Goal: Transaction & Acquisition: Purchase product/service

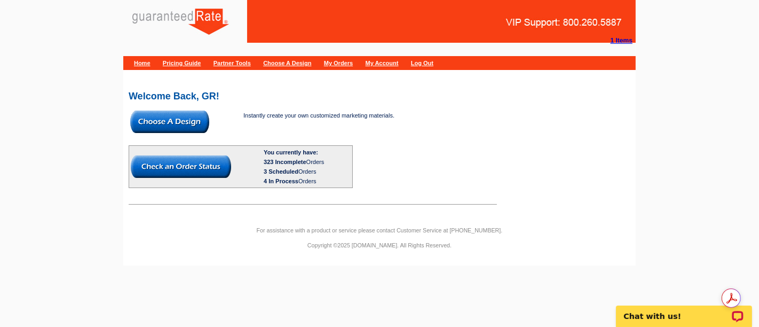
click at [681, 178] on body "1 Items Home Pricing Guide Partner Tools Choose A Design My Orders My Account L…" at bounding box center [379, 137] width 759 height 275
click at [622, 40] on strong "1 Items" at bounding box center [622, 40] width 22 height 7
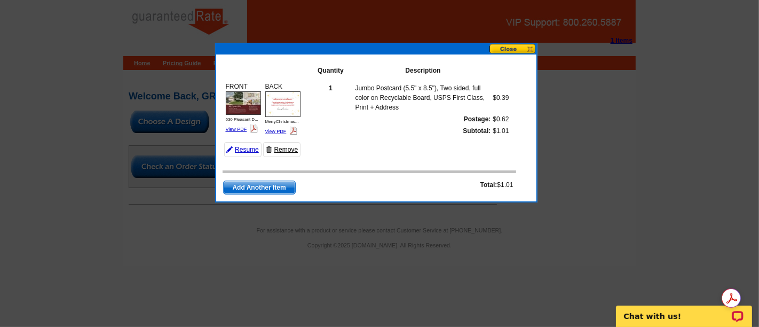
click at [279, 149] on link "Remove" at bounding box center [281, 149] width 37 height 15
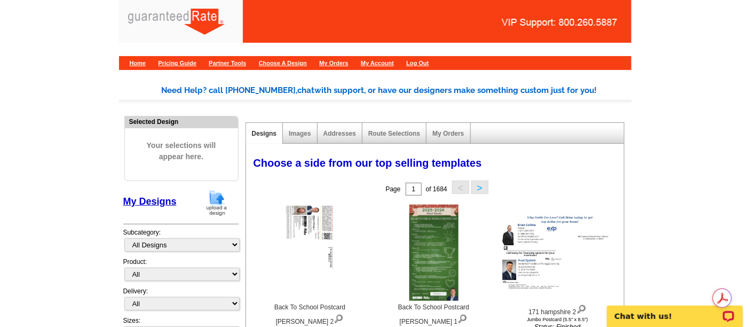
click at [222, 198] on img at bounding box center [217, 202] width 28 height 27
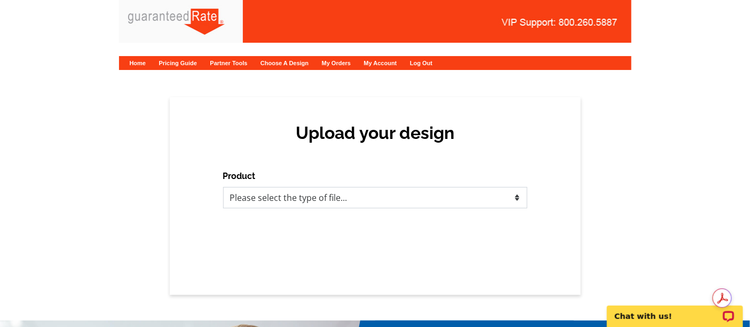
click at [272, 189] on select "Please select the type of file... Postcards Calendars Business Cards Letters an…" at bounding box center [375, 197] width 304 height 21
select select "1"
click at [223, 187] on select "Please select the type of file... Postcards Calendars Business Cards Letters an…" at bounding box center [375, 197] width 304 height 21
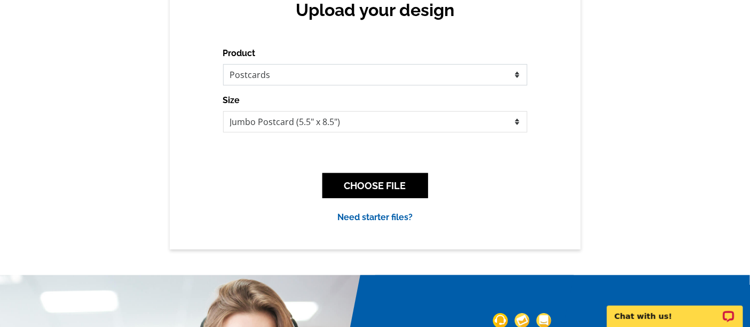
scroll to position [119, 0]
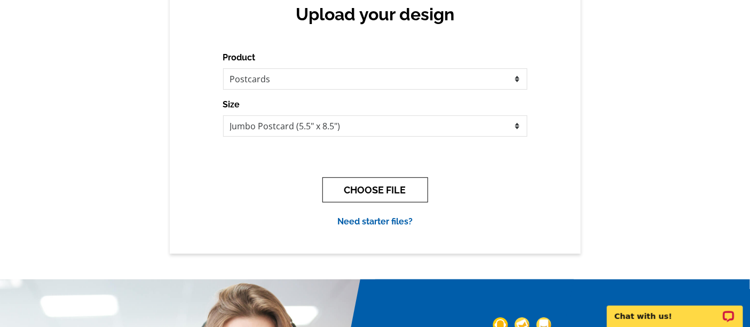
click at [384, 194] on button "CHOOSE FILE" at bounding box center [375, 189] width 106 height 25
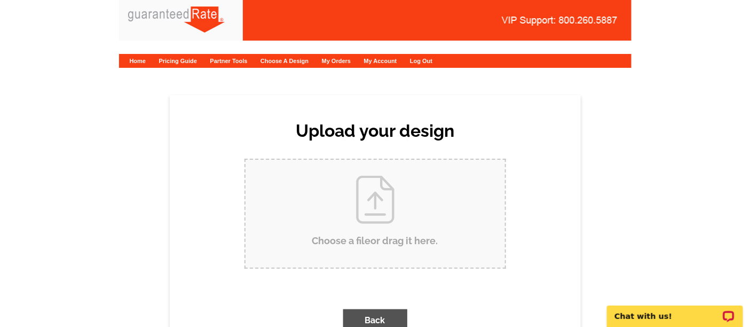
scroll to position [0, 0]
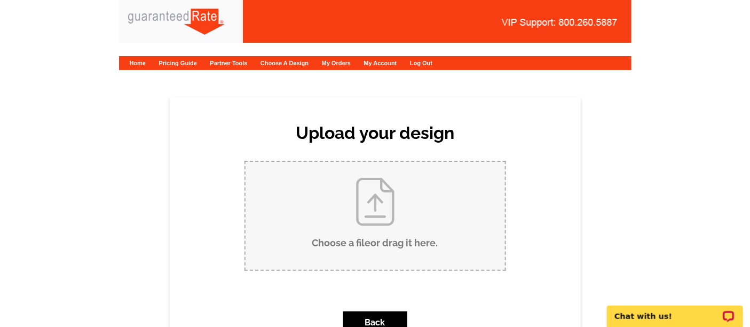
click at [397, 200] on input "Choose a file or drag it here ." at bounding box center [375, 216] width 259 height 108
type input "C:\fakepath\Postcard - Refi - LD.pdf"
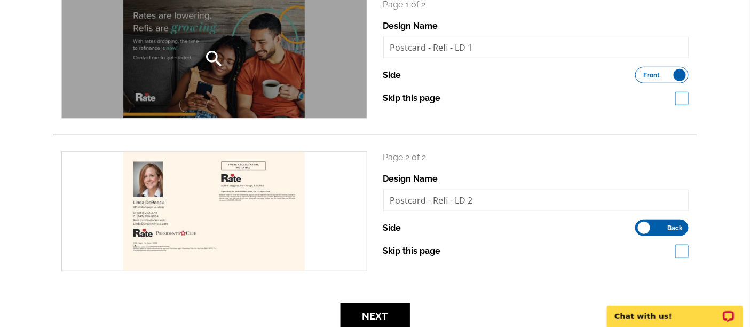
scroll to position [237, 0]
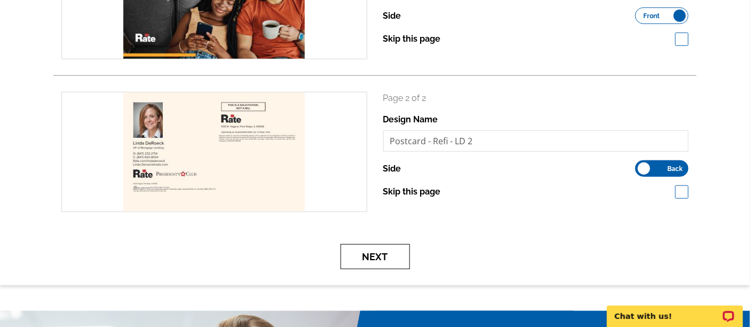
click at [372, 247] on button "Next" at bounding box center [375, 256] width 69 height 25
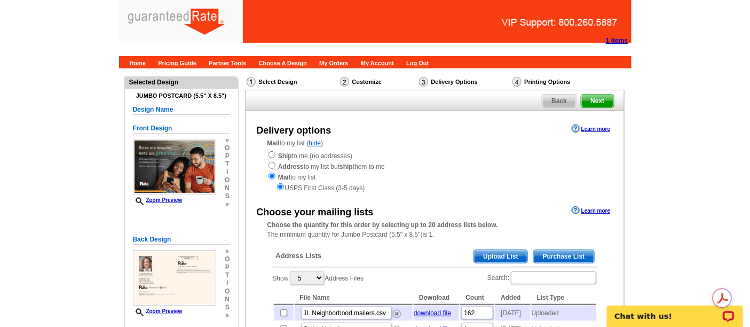
scroll to position [119, 0]
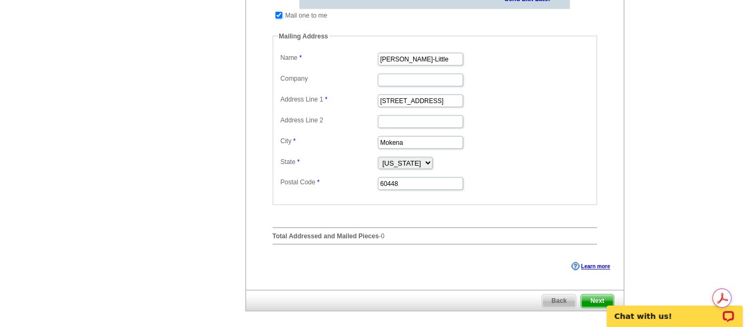
click at [280, 19] on input "checkbox" at bounding box center [278, 15] width 7 height 7
checkbox input "false"
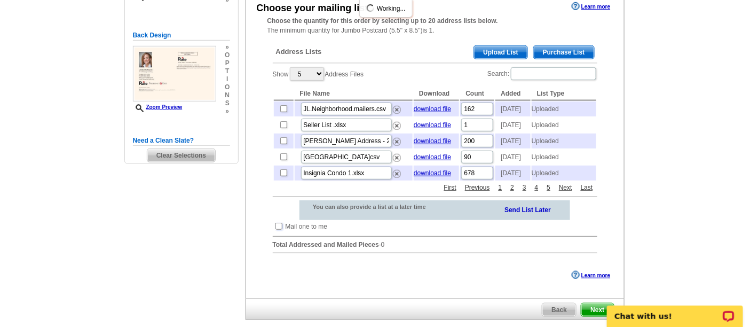
scroll to position [76, 0]
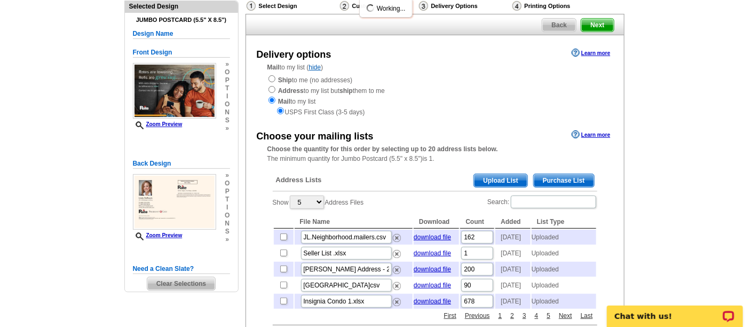
click at [566, 181] on span "Purchase List" at bounding box center [564, 180] width 60 height 13
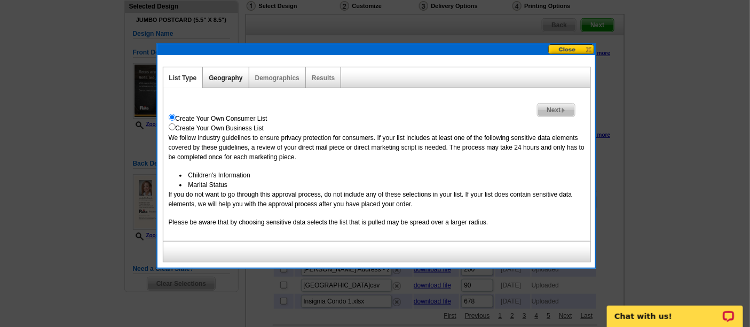
click at [227, 77] on link "Geography" at bounding box center [226, 77] width 34 height 7
click at [264, 75] on link "Demographics" at bounding box center [277, 77] width 44 height 7
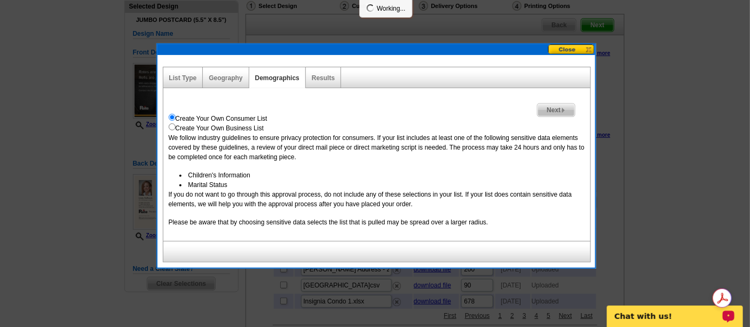
select select
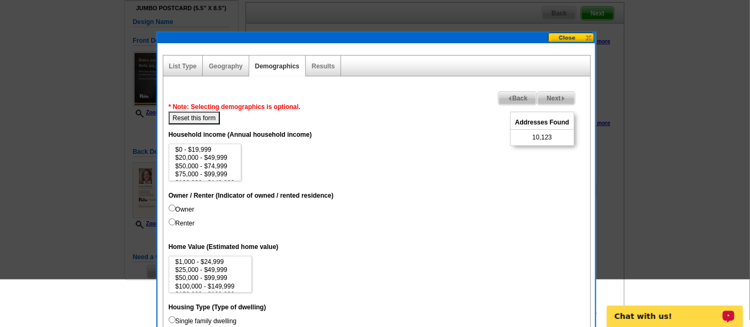
scroll to position [17, 0]
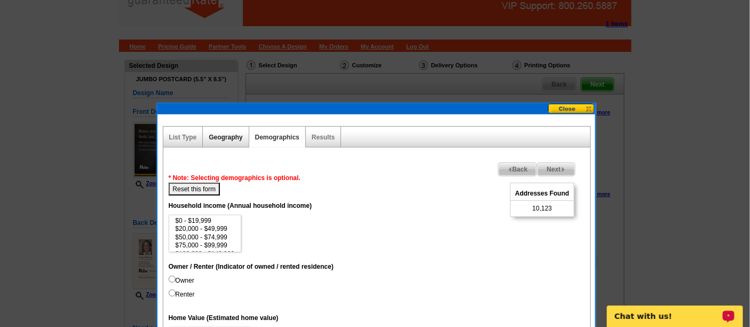
click at [233, 133] on link "Geography" at bounding box center [226, 136] width 34 height 7
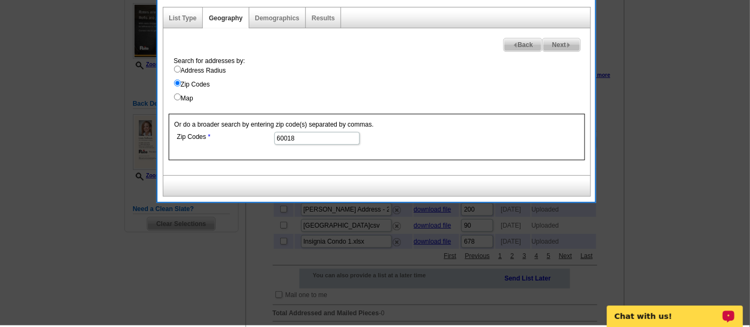
scroll to position [76, 0]
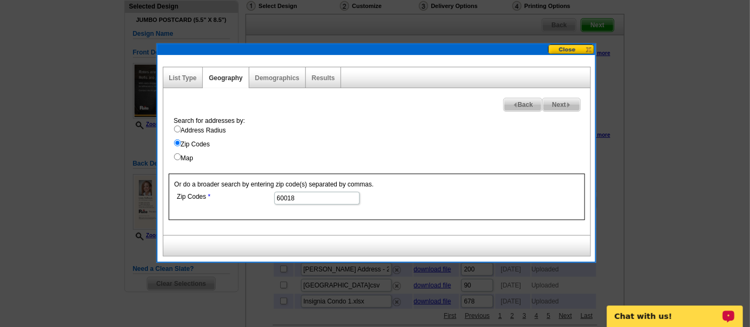
click at [184, 156] on label "Map" at bounding box center [382, 158] width 416 height 10
click at [181, 156] on input "Map" at bounding box center [177, 156] width 7 height 7
radio input "true"
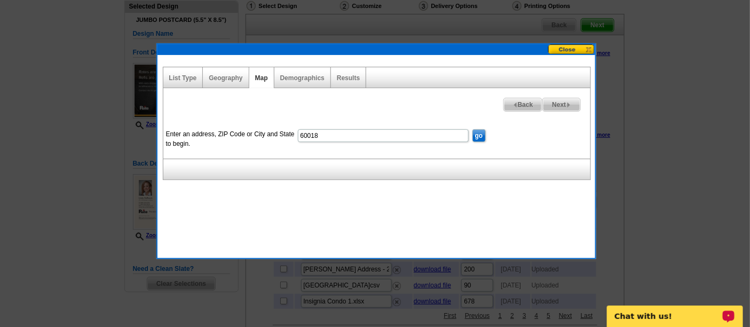
click at [321, 133] on input "60018" at bounding box center [383, 135] width 171 height 13
click at [482, 133] on input "go" at bounding box center [478, 135] width 13 height 13
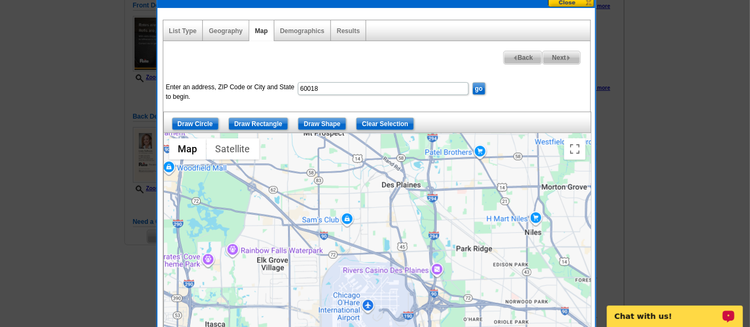
scroll to position [136, 0]
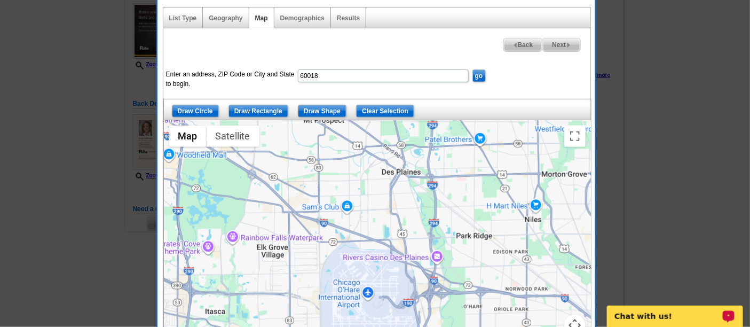
click at [336, 74] on input "60018" at bounding box center [383, 75] width 171 height 13
type input "1060 E Oakton St, Des Plaines IL 60018"
click at [476, 71] on input "go" at bounding box center [478, 75] width 13 height 13
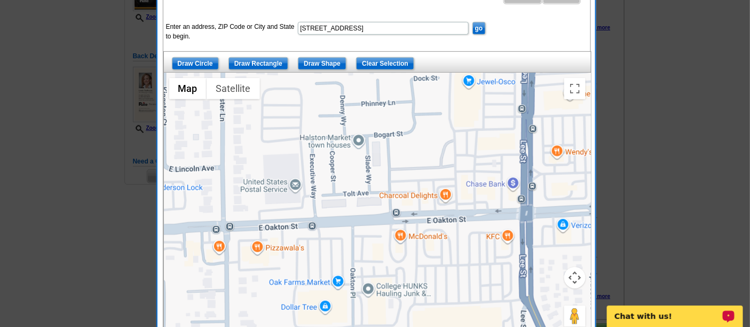
scroll to position [195, 0]
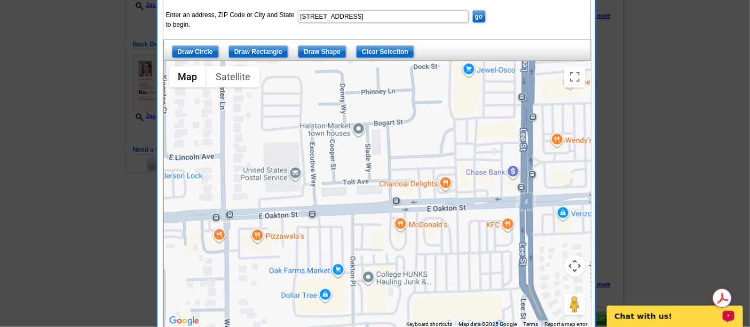
drag, startPoint x: 364, startPoint y: 179, endPoint x: 350, endPoint y: 204, distance: 28.2
click at [349, 203] on div at bounding box center [377, 194] width 427 height 267
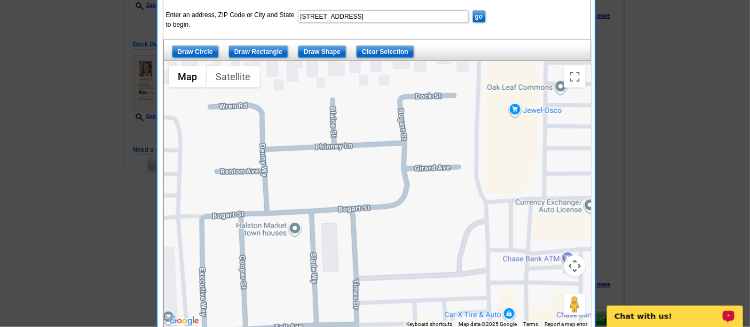
drag, startPoint x: 354, startPoint y: 164, endPoint x: 312, endPoint y: 260, distance: 104.5
click at [312, 260] on div at bounding box center [377, 194] width 427 height 267
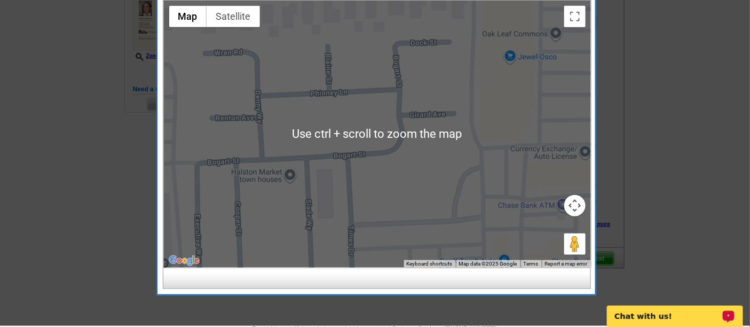
scroll to position [254, 0]
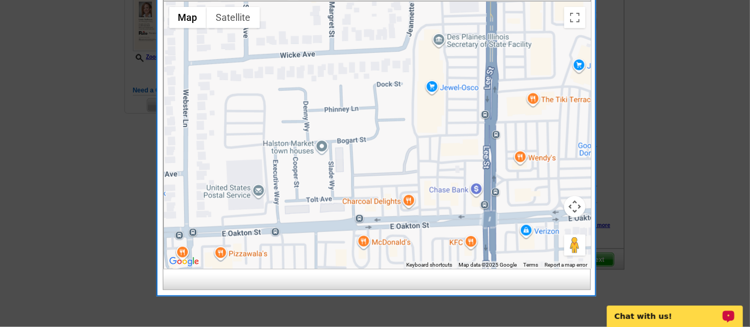
click at [355, 129] on div at bounding box center [377, 135] width 427 height 267
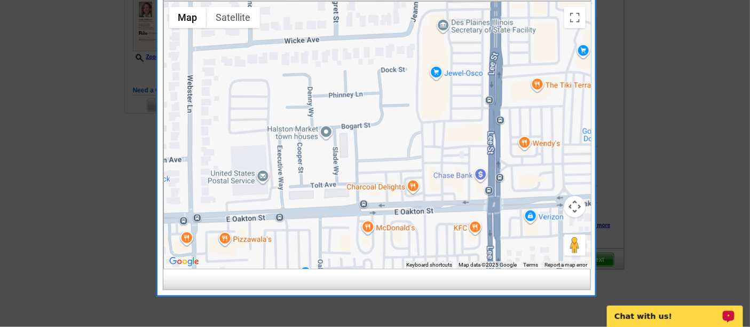
drag, startPoint x: 337, startPoint y: 120, endPoint x: 348, endPoint y: 97, distance: 25.6
click at [348, 97] on div at bounding box center [377, 135] width 427 height 267
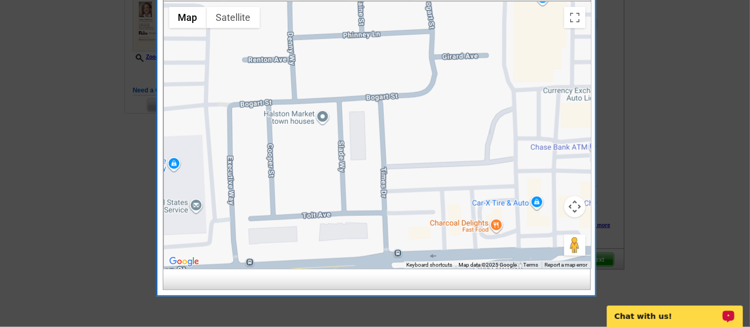
drag, startPoint x: 351, startPoint y: 97, endPoint x: 347, endPoint y: 59, distance: 38.6
click at [347, 59] on div at bounding box center [377, 135] width 427 height 267
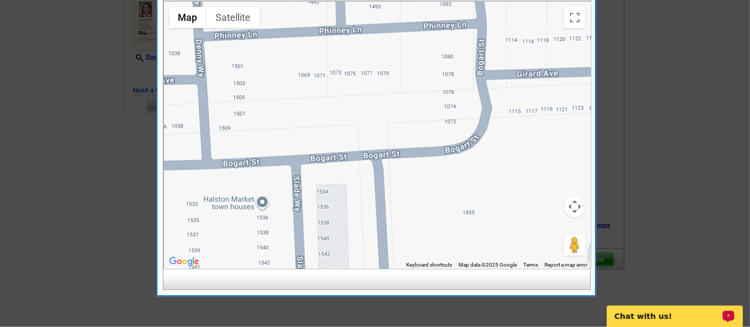
drag, startPoint x: 359, startPoint y: 96, endPoint x: 408, endPoint y: 208, distance: 122.2
click at [408, 208] on div at bounding box center [377, 135] width 427 height 267
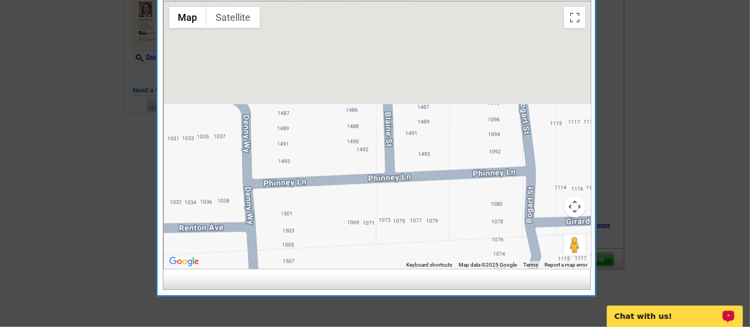
drag, startPoint x: 389, startPoint y: 126, endPoint x: 444, endPoint y: 257, distance: 141.7
click at [444, 257] on div at bounding box center [377, 135] width 427 height 267
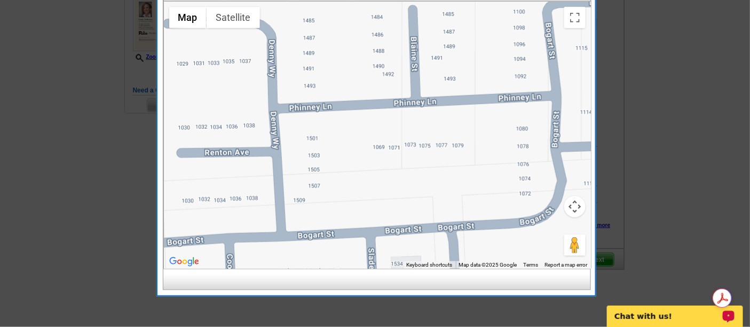
drag, startPoint x: 391, startPoint y: 216, endPoint x: 406, endPoint y: 78, distance: 138.0
click at [407, 84] on div at bounding box center [377, 135] width 427 height 267
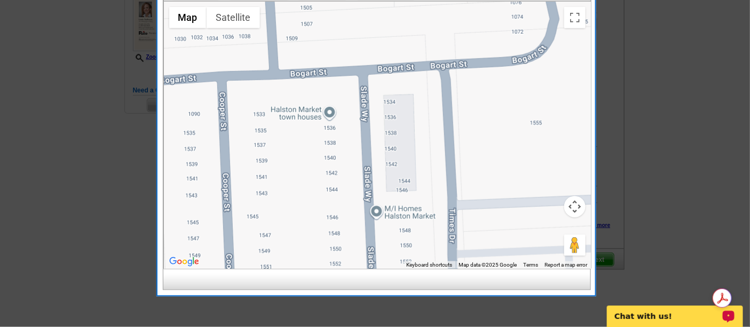
drag, startPoint x: 364, startPoint y: 148, endPoint x: 369, endPoint y: 27, distance: 121.9
click at [369, 27] on div at bounding box center [377, 135] width 427 height 267
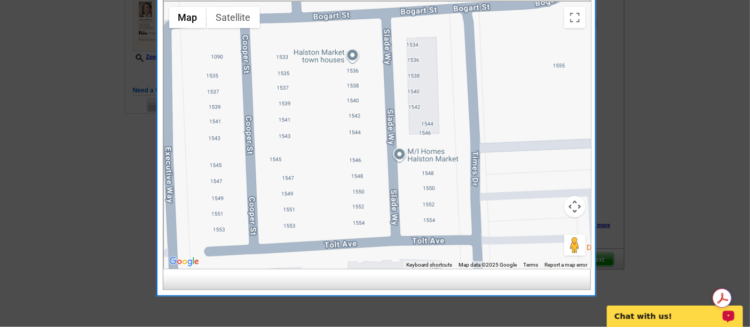
drag, startPoint x: 336, startPoint y: 102, endPoint x: 345, endPoint y: 275, distance: 173.7
click at [345, 275] on div "List Type Geography Map Demographics Results Next Back Enter an address, ZIP Co…" at bounding box center [376, 88] width 427 height 401
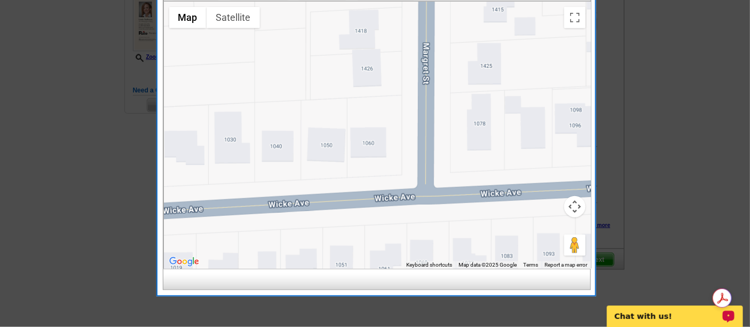
drag, startPoint x: 358, startPoint y: 216, endPoint x: 329, endPoint y: 28, distance: 190.6
click at [330, 30] on div at bounding box center [377, 135] width 427 height 267
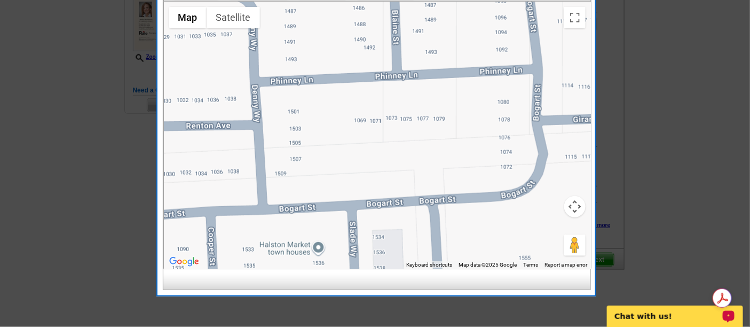
drag, startPoint x: 337, startPoint y: 68, endPoint x: 339, endPoint y: 91, distance: 23.5
click at [339, 91] on div at bounding box center [377, 135] width 427 height 267
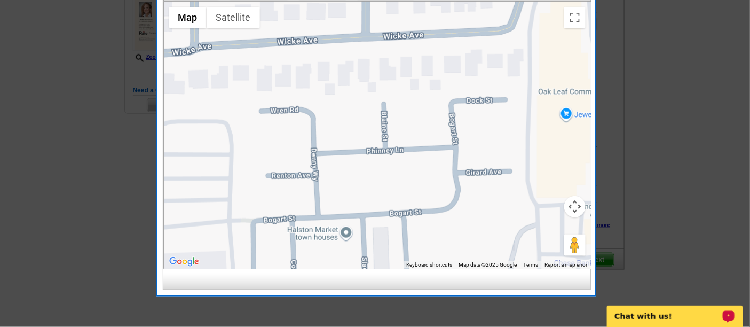
drag, startPoint x: 364, startPoint y: 149, endPoint x: 366, endPoint y: 174, distance: 24.6
click at [366, 173] on div at bounding box center [377, 135] width 427 height 267
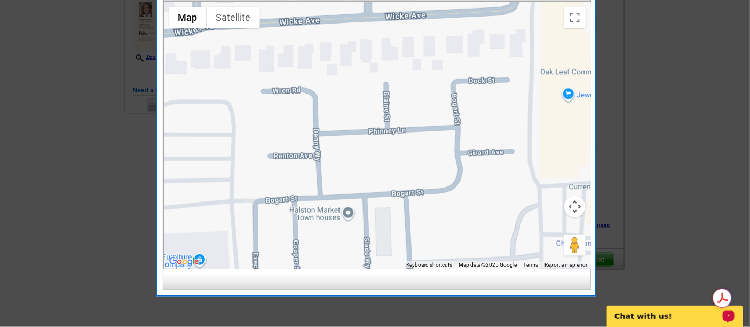
drag, startPoint x: 356, startPoint y: 186, endPoint x: 359, endPoint y: 128, distance: 57.7
click at [359, 134] on div at bounding box center [377, 135] width 427 height 267
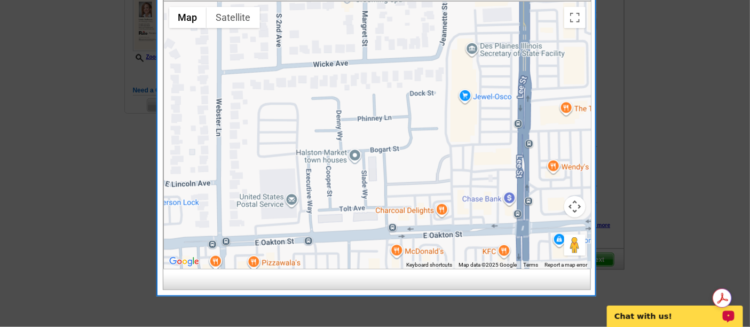
drag, startPoint x: 379, startPoint y: 145, endPoint x: 376, endPoint y: 108, distance: 37.0
click at [376, 108] on div at bounding box center [377, 135] width 427 height 267
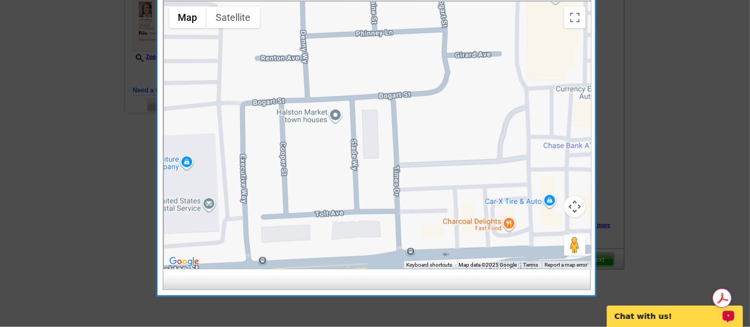
drag, startPoint x: 373, startPoint y: 85, endPoint x: 387, endPoint y: 75, distance: 16.4
click at [385, 75] on div at bounding box center [377, 135] width 427 height 267
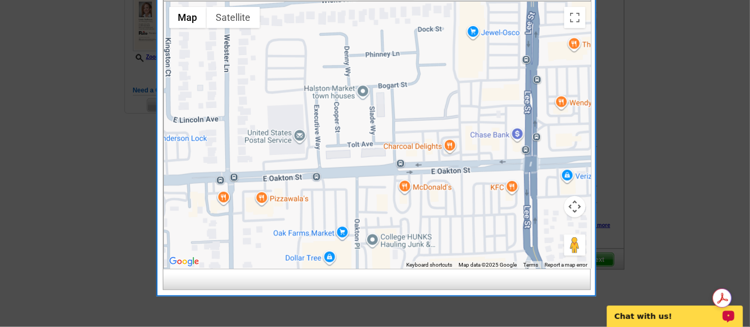
drag, startPoint x: 388, startPoint y: 75, endPoint x: 397, endPoint y: 93, distance: 20.1
click at [396, 94] on div at bounding box center [377, 135] width 427 height 267
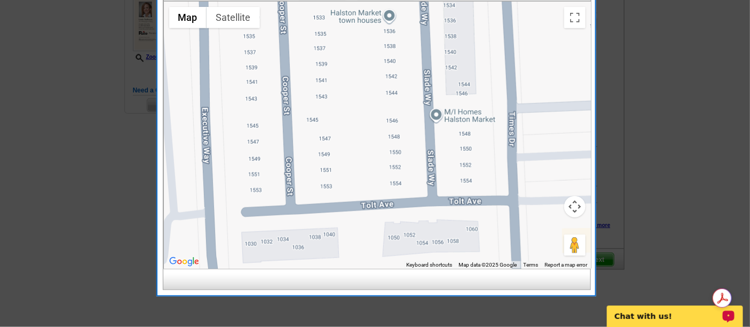
drag, startPoint x: 385, startPoint y: 112, endPoint x: 408, endPoint y: 167, distance: 59.1
click at [408, 170] on div at bounding box center [377, 135] width 427 height 267
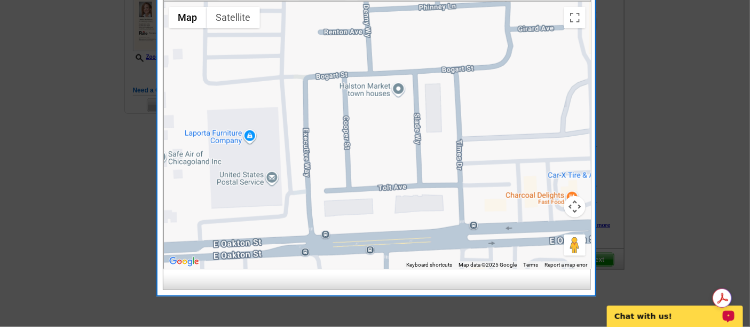
drag, startPoint x: 403, startPoint y: 166, endPoint x: 395, endPoint y: 146, distance: 21.3
click at [396, 150] on div at bounding box center [377, 135] width 427 height 267
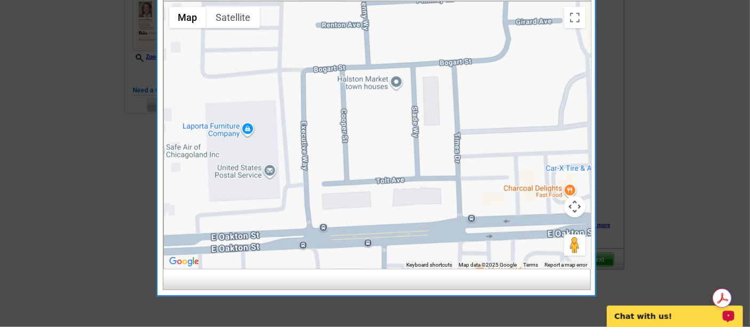
click at [389, 130] on div at bounding box center [377, 135] width 427 height 267
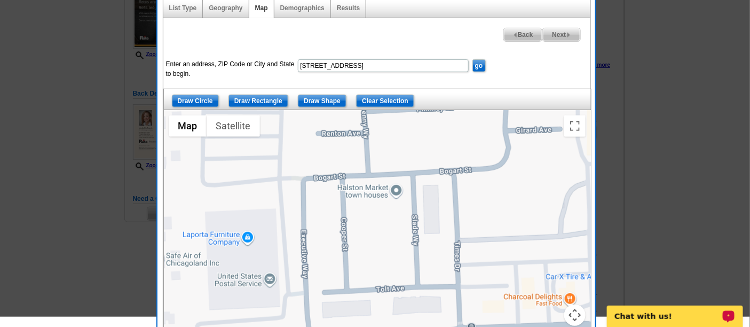
scroll to position [136, 0]
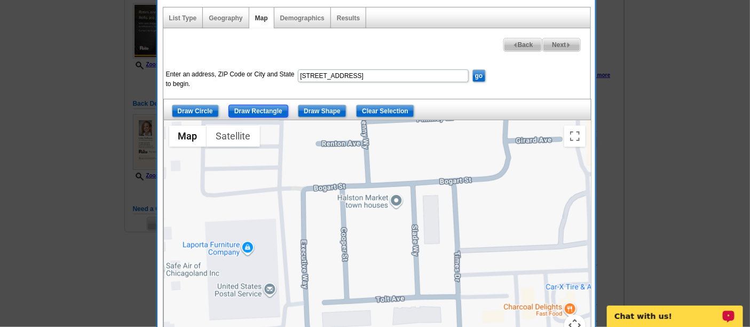
click at [256, 108] on input "Draw Rectangle" at bounding box center [258, 111] width 60 height 13
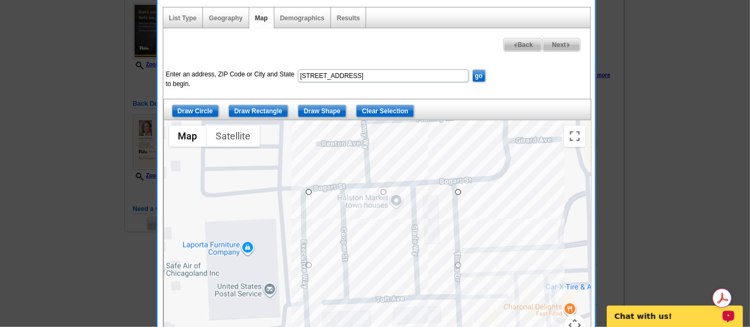
drag, startPoint x: 303, startPoint y: 190, endPoint x: 457, endPoint y: 335, distance: 211.8
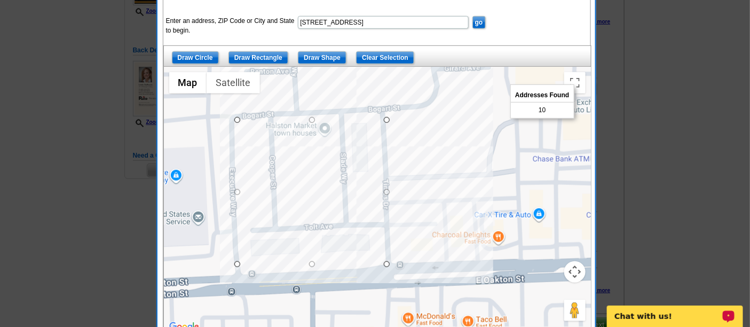
scroll to position [195, 0]
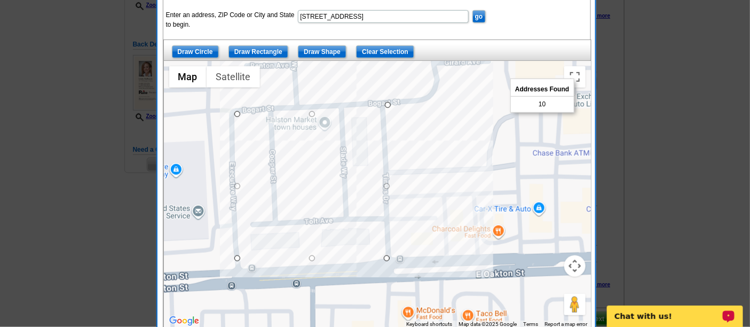
drag, startPoint x: 387, startPoint y: 112, endPoint x: 389, endPoint y: 101, distance: 11.4
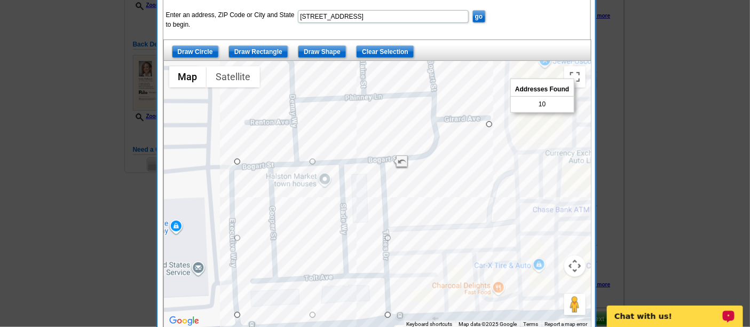
drag, startPoint x: 386, startPoint y: 105, endPoint x: 490, endPoint y: 121, distance: 104.8
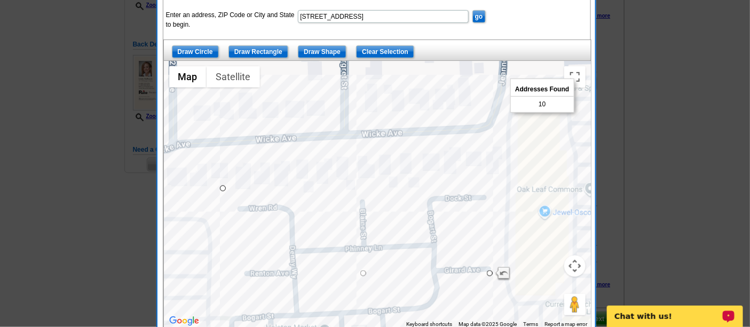
drag, startPoint x: 237, startPoint y: 120, endPoint x: 223, endPoint y: 186, distance: 67.7
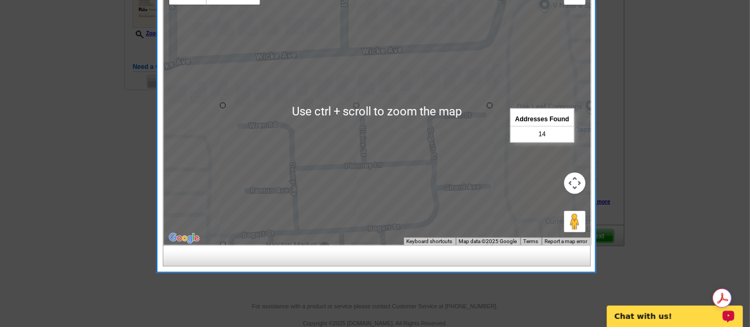
scroll to position [254, 0]
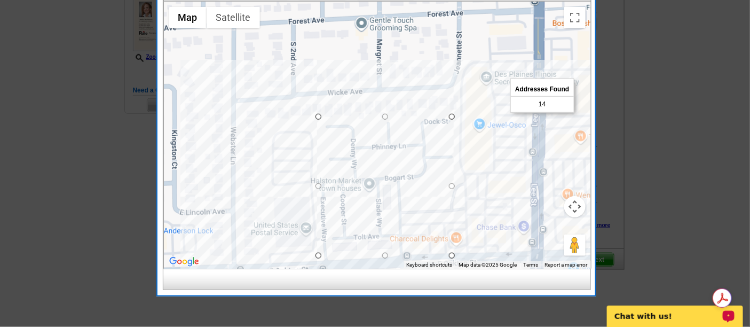
drag, startPoint x: 491, startPoint y: 224, endPoint x: 489, endPoint y: 177, distance: 47.0
click at [489, 177] on div at bounding box center [377, 135] width 427 height 267
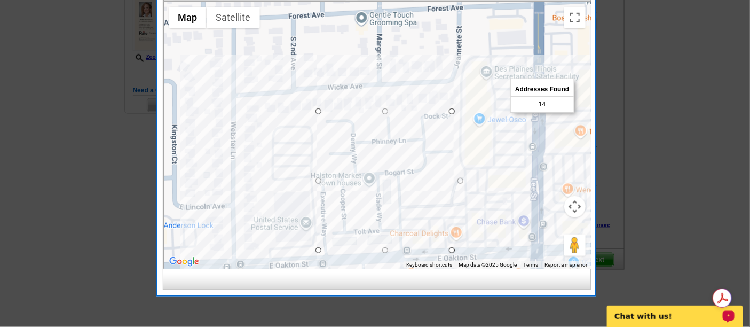
drag, startPoint x: 451, startPoint y: 178, endPoint x: 461, endPoint y: 175, distance: 11.1
drag, startPoint x: 318, startPoint y: 178, endPoint x: 307, endPoint y: 179, distance: 10.7
drag, startPoint x: 459, startPoint y: 113, endPoint x: 426, endPoint y: 120, distance: 33.8
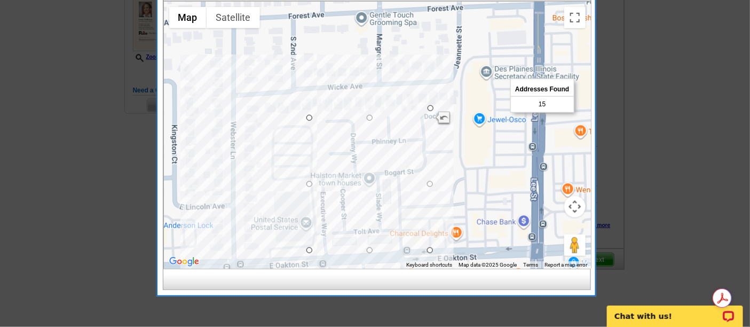
drag, startPoint x: 426, startPoint y: 120, endPoint x: 428, endPoint y: 107, distance: 13.0
drag, startPoint x: 308, startPoint y: 107, endPoint x: 231, endPoint y: 92, distance: 78.4
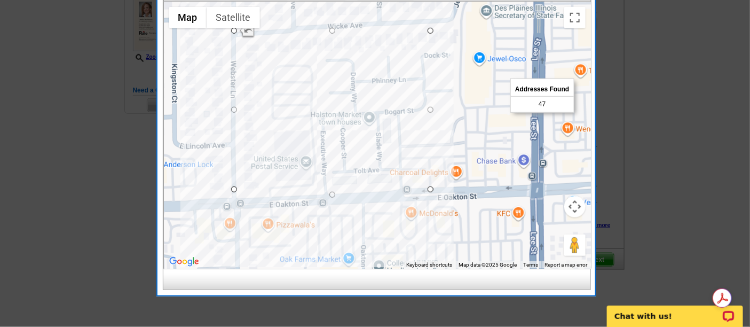
drag, startPoint x: 333, startPoint y: 250, endPoint x: 336, endPoint y: 196, distance: 54.0
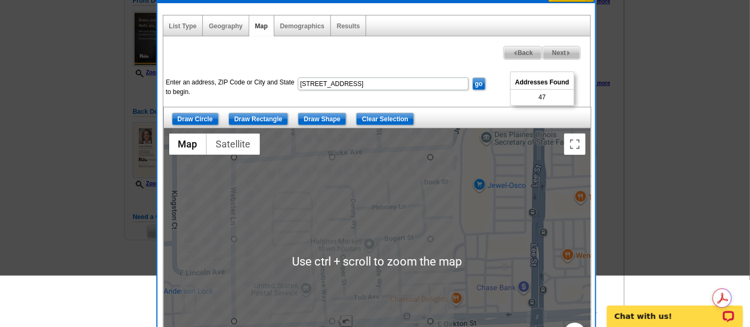
scroll to position [136, 0]
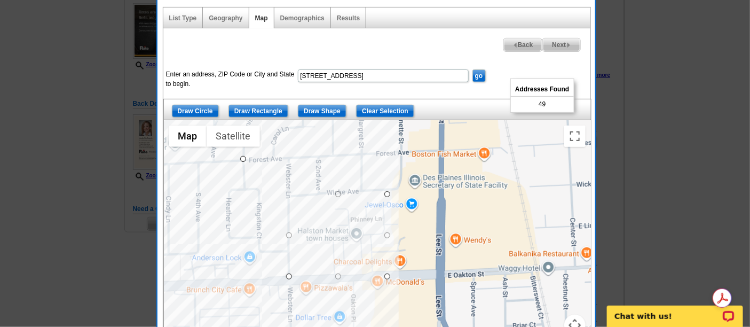
drag, startPoint x: 289, startPoint y: 184, endPoint x: 242, endPoint y: 154, distance: 55.7
drag, startPoint x: 242, startPoint y: 157, endPoint x: 289, endPoint y: 197, distance: 61.4
drag, startPoint x: 285, startPoint y: 195, endPoint x: 241, endPoint y: 156, distance: 58.6
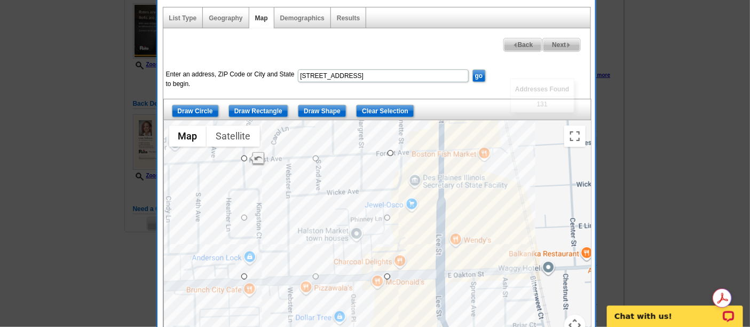
drag, startPoint x: 387, startPoint y: 158, endPoint x: 392, endPoint y: 152, distance: 8.3
drag, startPoint x: 243, startPoint y: 153, endPoint x: 193, endPoint y: 156, distance: 50.3
drag, startPoint x: 193, startPoint y: 156, endPoint x: 295, endPoint y: 198, distance: 109.4
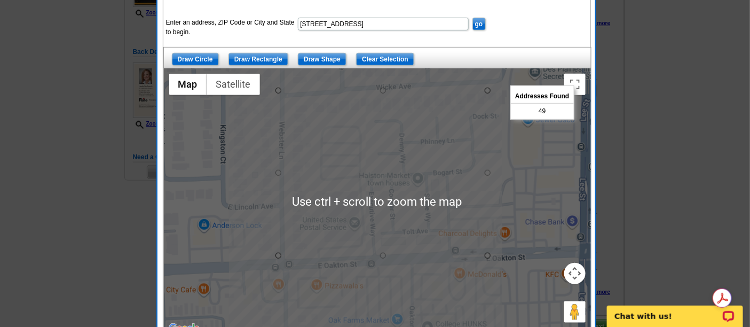
scroll to position [195, 0]
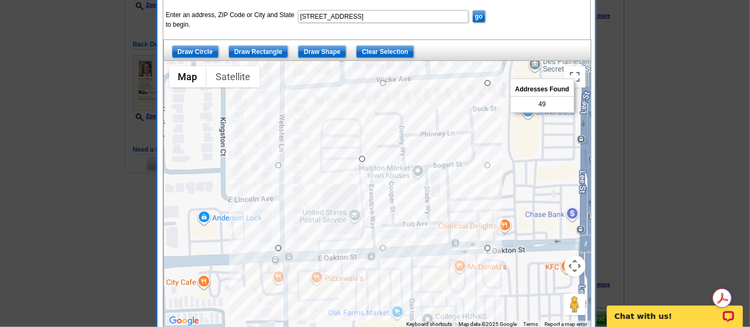
drag, startPoint x: 278, startPoint y: 81, endPoint x: 364, endPoint y: 158, distance: 114.9
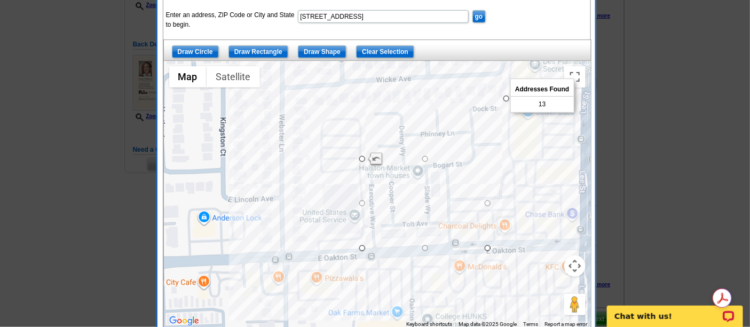
drag, startPoint x: 486, startPoint y: 157, endPoint x: 506, endPoint y: 96, distance: 64.7
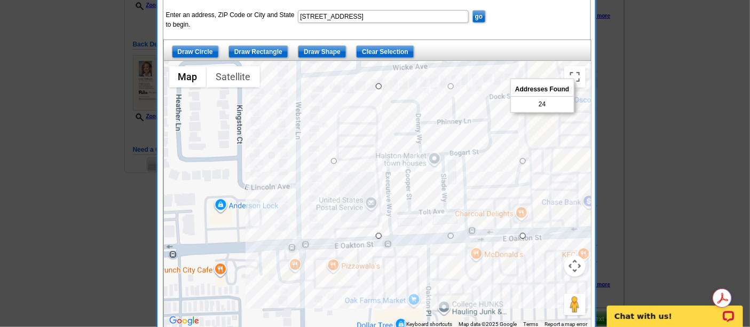
drag, startPoint x: 379, startPoint y: 157, endPoint x: 332, endPoint y: 163, distance: 47.3
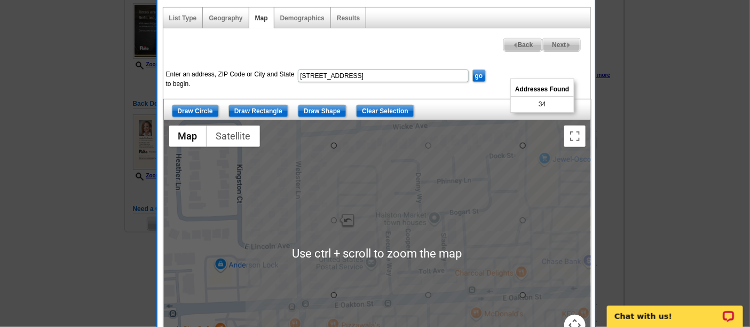
scroll to position [136, 0]
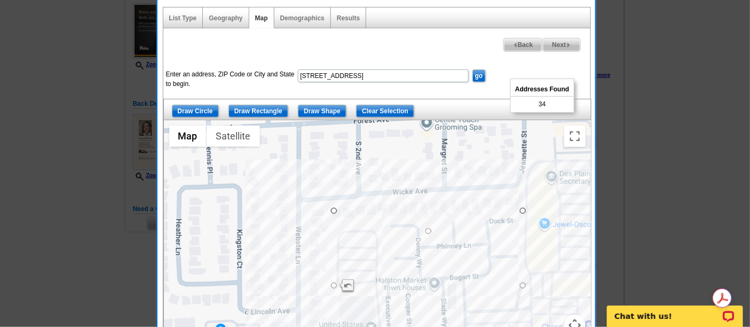
drag, startPoint x: 424, startPoint y: 145, endPoint x: 435, endPoint y: 227, distance: 82.9
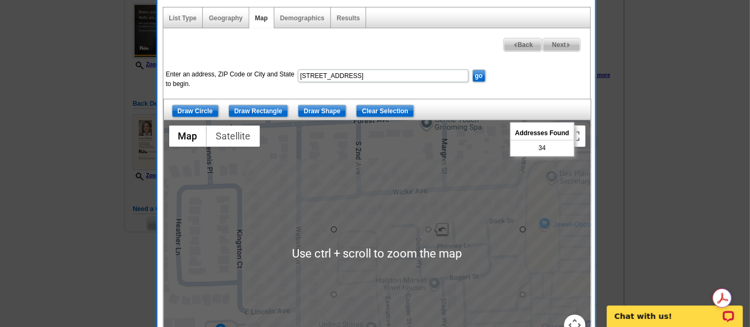
scroll to position [254, 0]
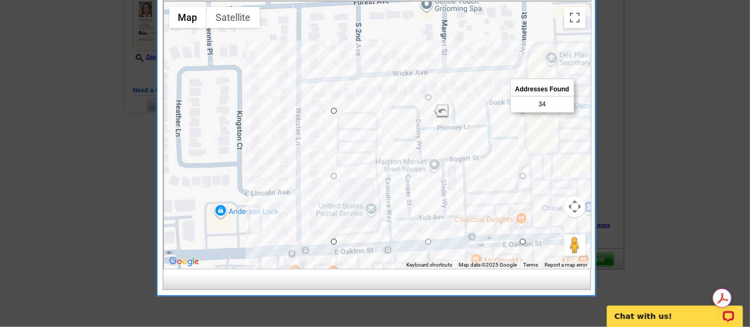
drag, startPoint x: 427, startPoint y: 107, endPoint x: 428, endPoint y: 92, distance: 15.0
drag, startPoint x: 334, startPoint y: 170, endPoint x: 301, endPoint y: 171, distance: 33.7
drag, startPoint x: 414, startPoint y: 94, endPoint x: 414, endPoint y: 68, distance: 26.2
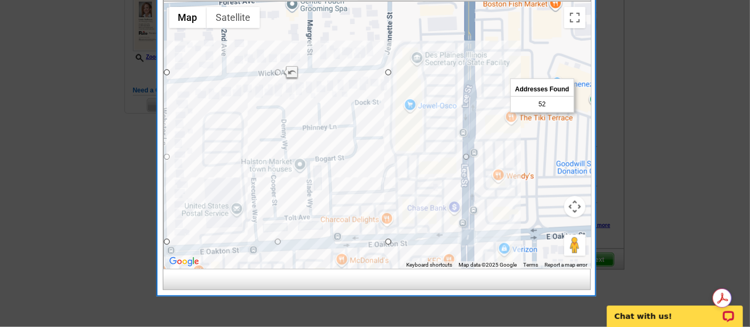
drag, startPoint x: 523, startPoint y: 157, endPoint x: 463, endPoint y: 149, distance: 60.3
click at [383, 139] on div at bounding box center [377, 135] width 427 height 267
drag, startPoint x: 465, startPoint y: 155, endPoint x: 458, endPoint y: 156, distance: 7.6
drag, startPoint x: 460, startPoint y: 156, endPoint x: 393, endPoint y: 156, distance: 66.7
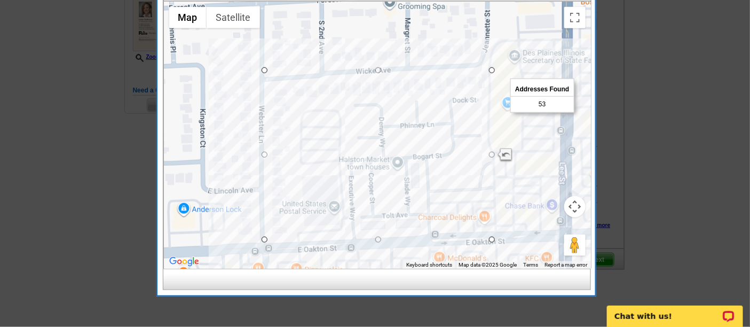
drag, startPoint x: 431, startPoint y: 174, endPoint x: 532, endPoint y: 177, distance: 100.9
click at [552, 178] on div at bounding box center [377, 135] width 427 height 267
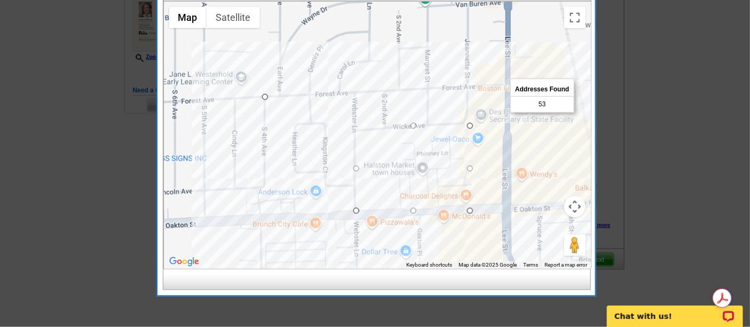
drag, startPoint x: 356, startPoint y: 125, endPoint x: 262, endPoint y: 94, distance: 99.6
drag, startPoint x: 264, startPoint y: 95, endPoint x: 202, endPoint y: 96, distance: 61.4
drag, startPoint x: 469, startPoint y: 96, endPoint x: 475, endPoint y: 82, distance: 15.1
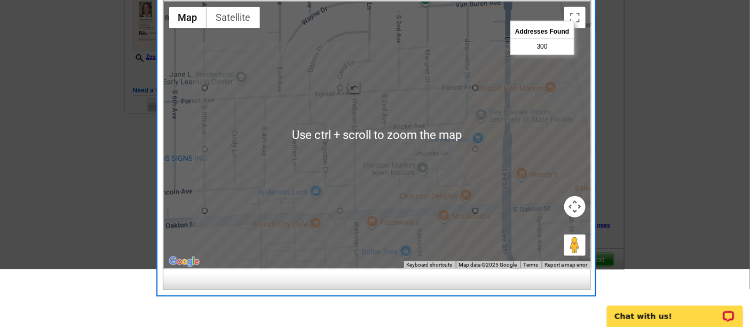
scroll to position [136, 0]
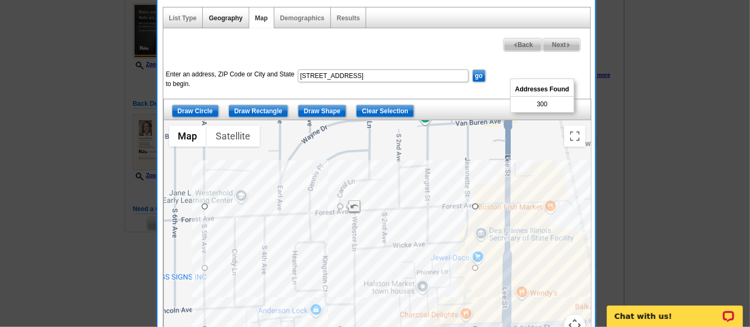
click at [222, 18] on link "Geography" at bounding box center [226, 17] width 34 height 7
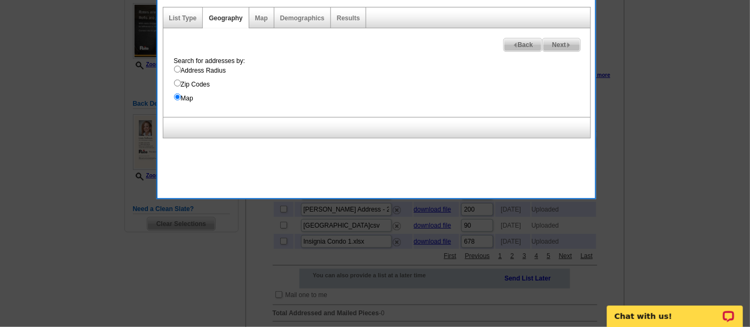
click at [196, 75] on label "Address Radius" at bounding box center [382, 71] width 416 height 10
click at [181, 73] on input "Address Radius" at bounding box center [177, 69] width 7 height 7
radio input "true"
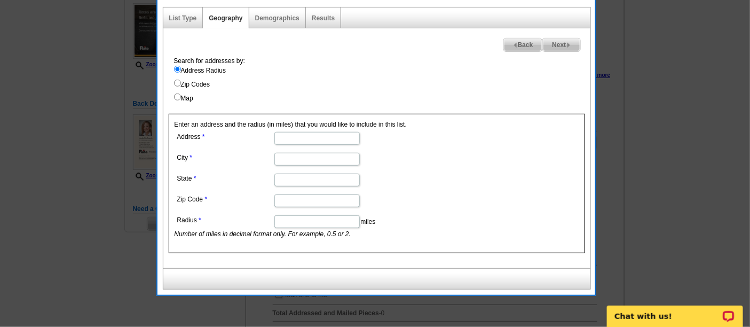
click at [291, 136] on input "Address" at bounding box center [316, 138] width 85 height 13
click at [304, 133] on input "1060 E Oakyton St" at bounding box center [316, 138] width 85 height 13
click at [314, 136] on input "1060 E Oakyton St" at bounding box center [316, 138] width 85 height 13
type input "1060 E Oakton St"
drag, startPoint x: 326, startPoint y: 147, endPoint x: 326, endPoint y: 156, distance: 9.1
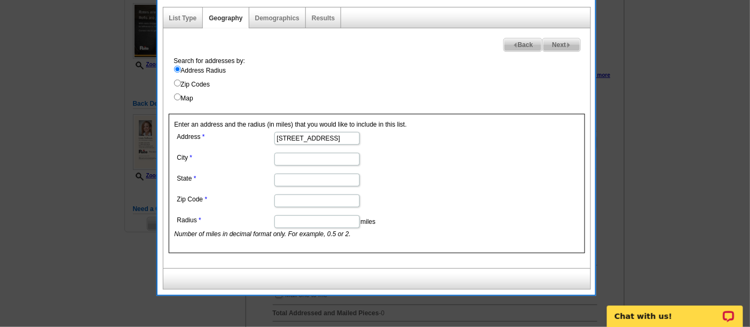
click at [326, 148] on dl "Address 1060 E Oakton St City State Zip Code Radius miles Number of miles in de…" at bounding box center [317, 183] width 284 height 109
click at [326, 156] on input "City" at bounding box center [316, 159] width 85 height 13
type input "Des Plaines"
click at [311, 177] on input "State" at bounding box center [316, 180] width 85 height 13
type input "IL"
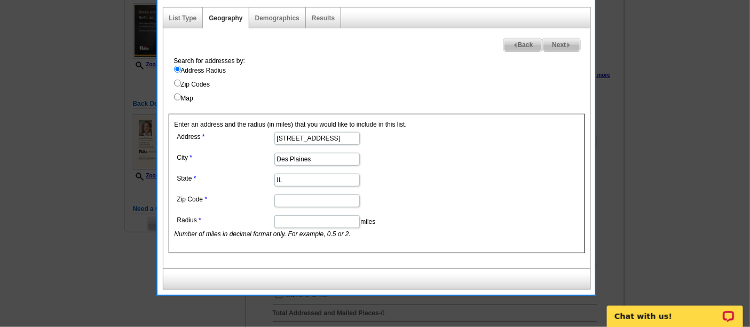
click at [324, 203] on input "Zip Code" at bounding box center [316, 200] width 85 height 13
type input "60018"
click at [338, 215] on input "Radius" at bounding box center [316, 221] width 85 height 13
type input ".5"
click at [408, 212] on dd ".5 miles Number of miles in decimal format only. For example, 0.5 or 2." at bounding box center [317, 225] width 284 height 26
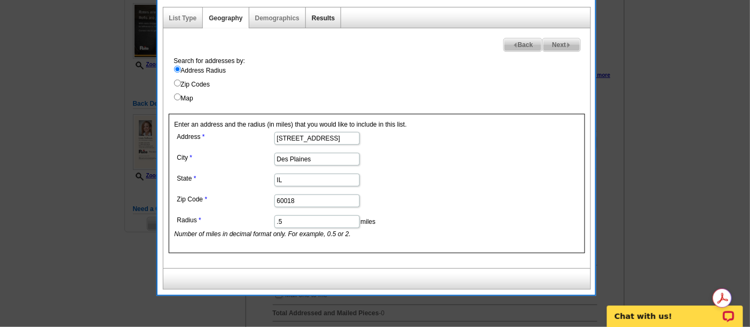
click at [328, 20] on link "Results" at bounding box center [323, 17] width 23 height 7
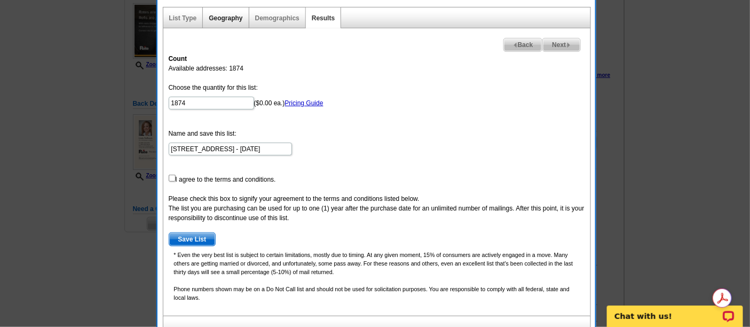
click at [223, 18] on link "Geography" at bounding box center [226, 17] width 34 height 7
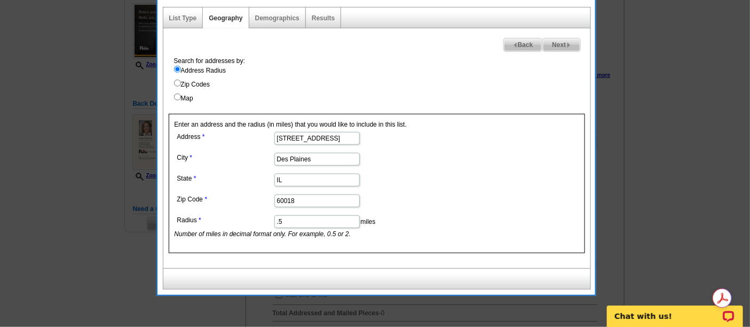
click at [313, 222] on input ".5" at bounding box center [316, 221] width 85 height 13
type input ".3"
click at [325, 13] on div "Results" at bounding box center [323, 17] width 35 height 21
click at [325, 19] on link "Results" at bounding box center [323, 17] width 23 height 7
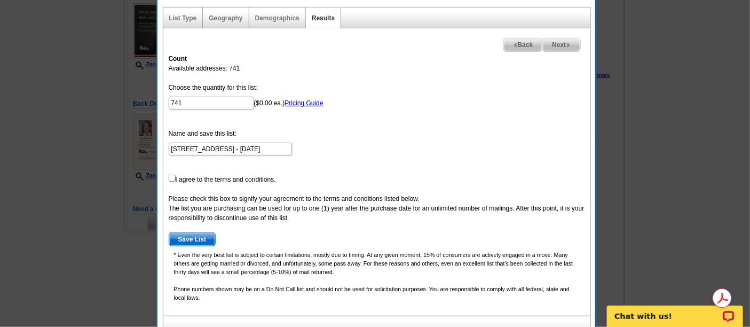
click at [232, 22] on div "Geography" at bounding box center [226, 17] width 46 height 21
click at [227, 18] on link "Geography" at bounding box center [226, 17] width 34 height 7
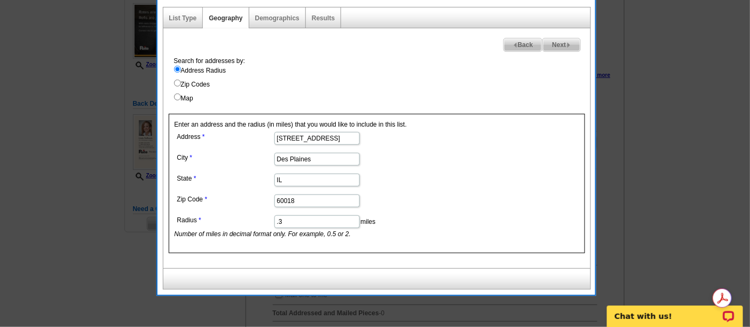
click at [318, 217] on input ".3" at bounding box center [316, 221] width 85 height 13
type input ".1"
click at [331, 12] on div "Results" at bounding box center [323, 17] width 35 height 21
click at [325, 15] on link "Results" at bounding box center [323, 17] width 23 height 7
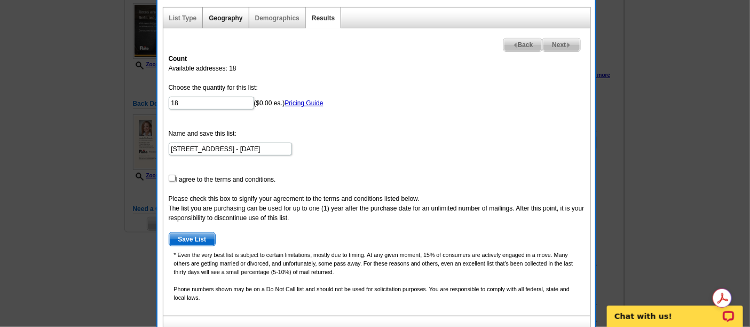
click at [218, 17] on link "Geography" at bounding box center [226, 17] width 34 height 7
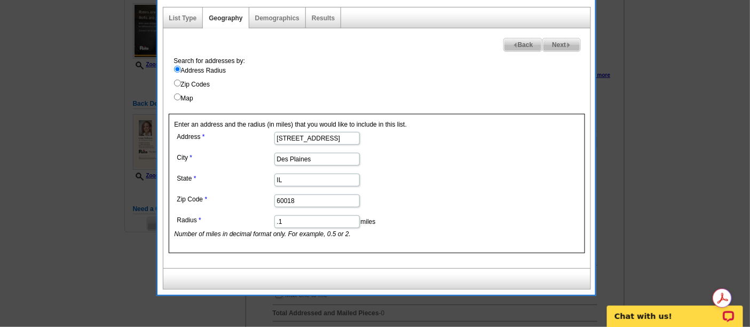
click at [294, 220] on input ".1" at bounding box center [316, 221] width 85 height 13
type input ".15"
click at [320, 9] on div "Results" at bounding box center [323, 17] width 35 height 21
click at [321, 15] on link "Results" at bounding box center [323, 17] width 23 height 7
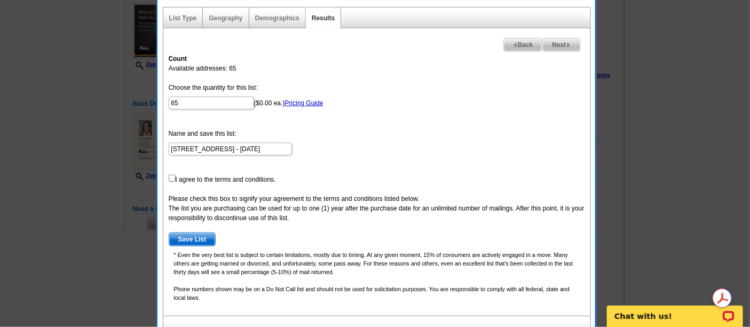
click at [223, 13] on div "Geography" at bounding box center [226, 17] width 46 height 21
click at [218, 16] on link "Geography" at bounding box center [226, 17] width 34 height 7
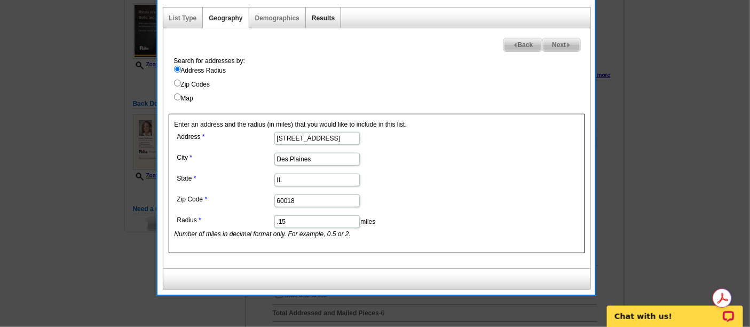
click at [324, 20] on link "Results" at bounding box center [323, 17] width 23 height 7
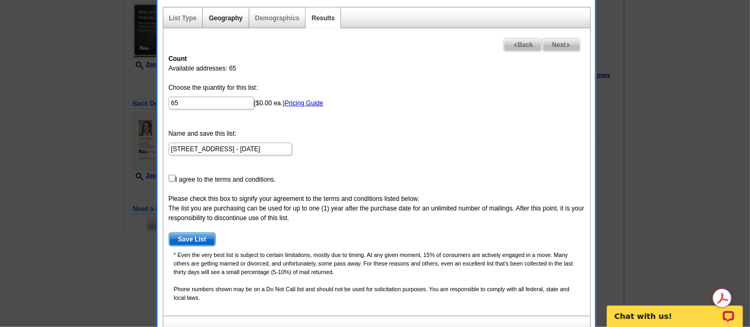
click at [216, 18] on link "Geography" at bounding box center [226, 17] width 34 height 7
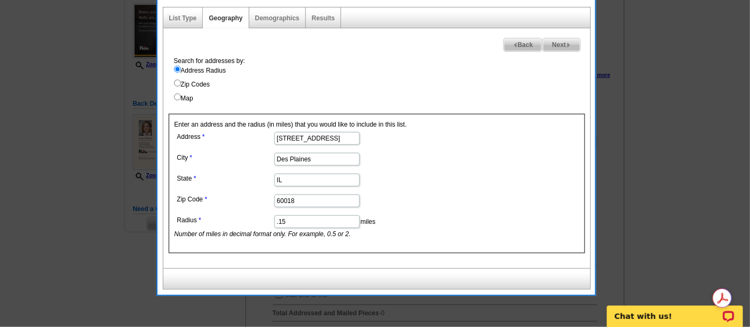
click at [311, 220] on input ".15" at bounding box center [316, 221] width 85 height 13
type input ".19"
click at [319, 20] on link "Results" at bounding box center [323, 17] width 23 height 7
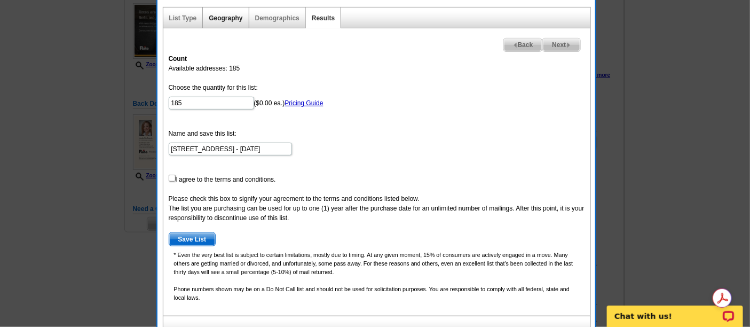
click at [223, 18] on link "Geography" at bounding box center [226, 17] width 34 height 7
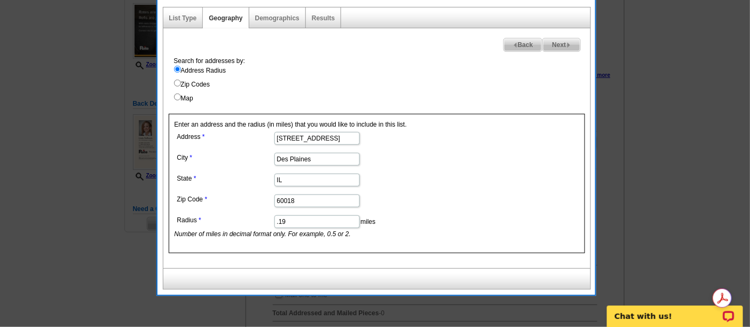
click at [305, 226] on dd ".19 miles Number of miles in decimal format only. For example, 0.5 or 2." at bounding box center [317, 225] width 284 height 26
click at [307, 215] on input ".19" at bounding box center [316, 221] width 85 height 13
type input ".2"
click at [332, 18] on link "Results" at bounding box center [323, 17] width 23 height 7
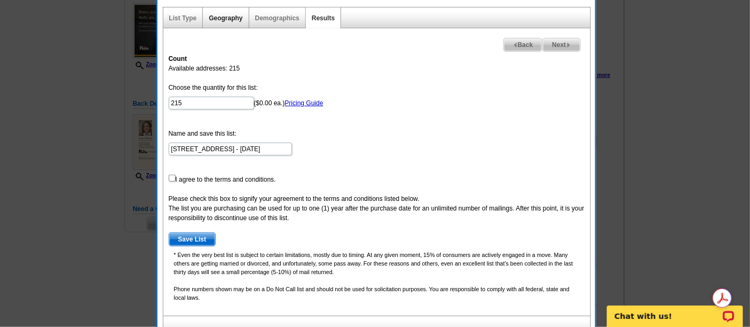
click at [230, 18] on link "Geography" at bounding box center [226, 17] width 34 height 7
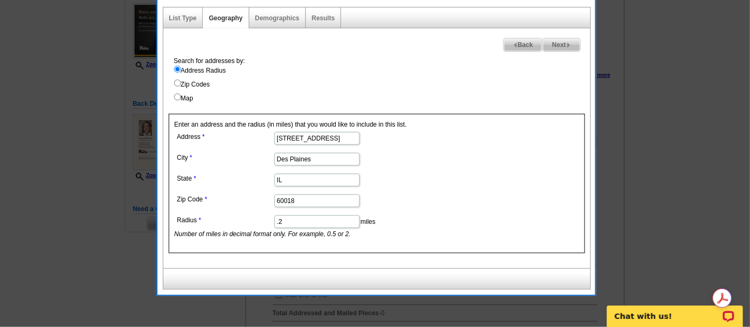
click at [303, 224] on input ".2" at bounding box center [316, 221] width 85 height 13
type input ".28"
click at [313, 14] on div "Results" at bounding box center [323, 17] width 35 height 21
click at [314, 17] on link "Results" at bounding box center [323, 17] width 23 height 7
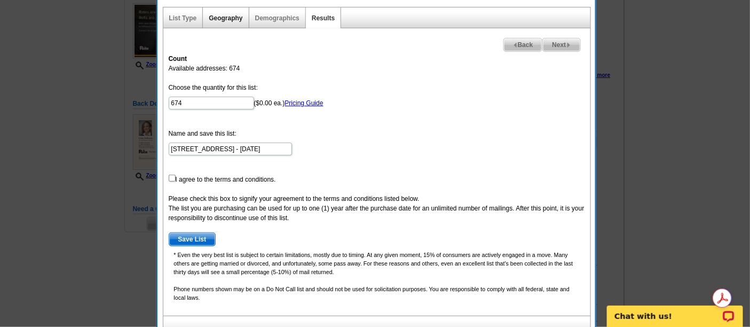
click at [228, 20] on link "Geography" at bounding box center [226, 17] width 34 height 7
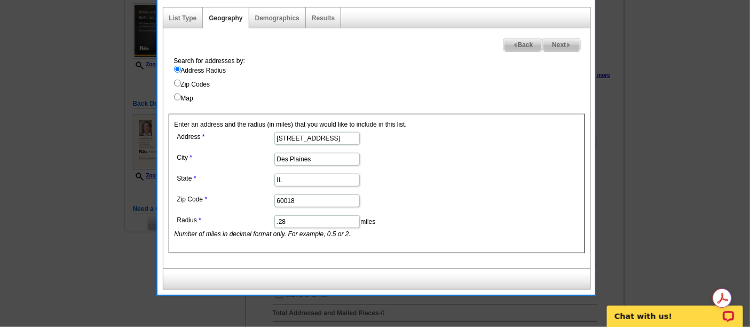
click at [318, 219] on input ".28" at bounding box center [316, 221] width 85 height 13
type input ".26"
click at [316, 11] on div "Results" at bounding box center [323, 17] width 35 height 21
click at [316, 14] on link "Results" at bounding box center [323, 17] width 23 height 7
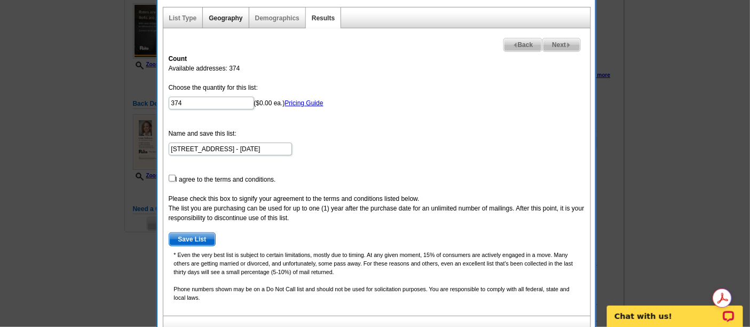
click at [224, 19] on link "Geography" at bounding box center [226, 17] width 34 height 7
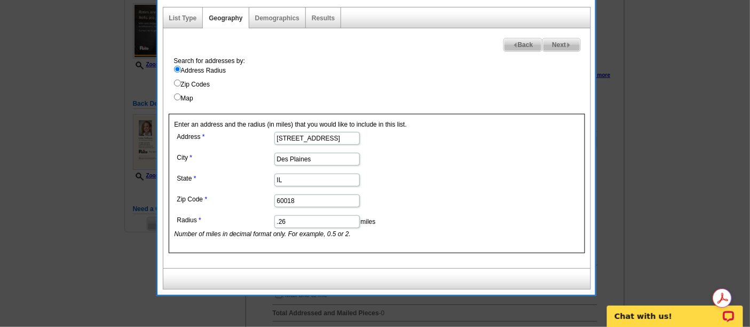
click at [320, 216] on input ".26" at bounding box center [316, 221] width 85 height 13
type input ".24"
click at [320, 15] on link "Results" at bounding box center [323, 17] width 23 height 7
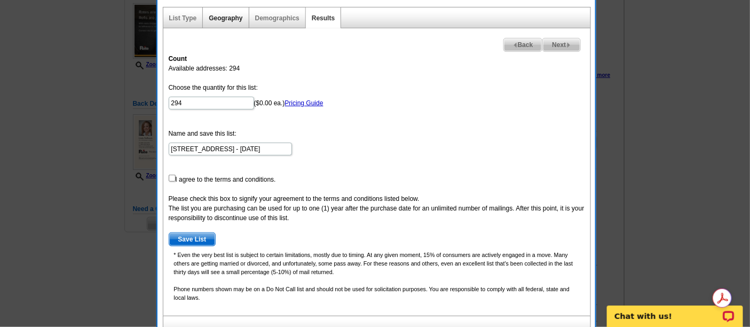
click at [236, 14] on link "Geography" at bounding box center [226, 17] width 34 height 7
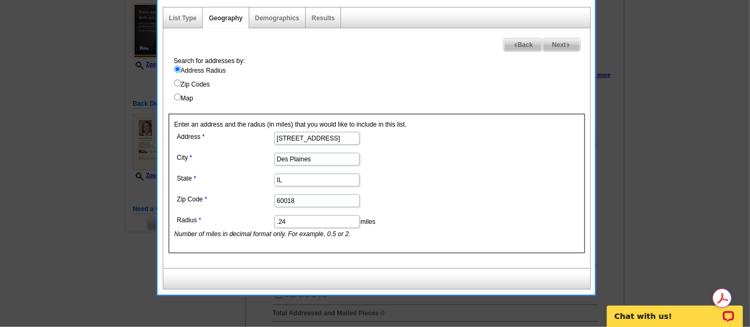
click at [299, 223] on input ".24" at bounding box center [316, 221] width 85 height 13
type input ".25"
click at [318, 11] on div "Results" at bounding box center [323, 17] width 35 height 21
click at [318, 14] on link "Results" at bounding box center [323, 17] width 23 height 7
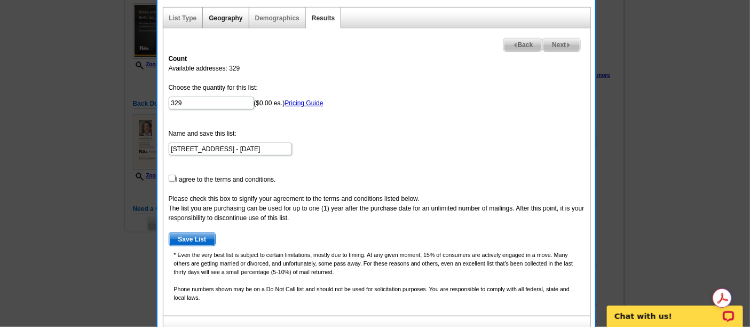
click at [225, 14] on link "Geography" at bounding box center [226, 17] width 34 height 7
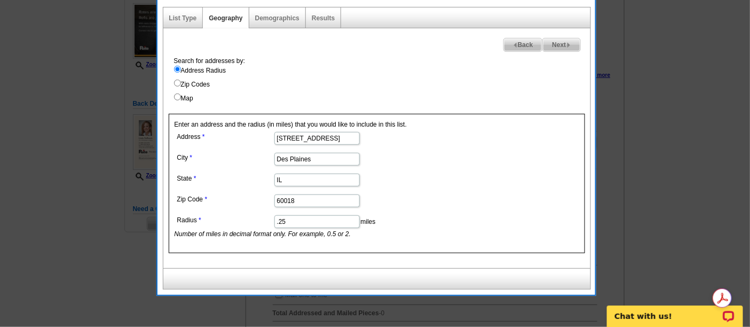
click at [303, 224] on input ".25" at bounding box center [316, 221] width 85 height 13
type input ".245"
click at [319, 15] on link "Results" at bounding box center [323, 17] width 23 height 7
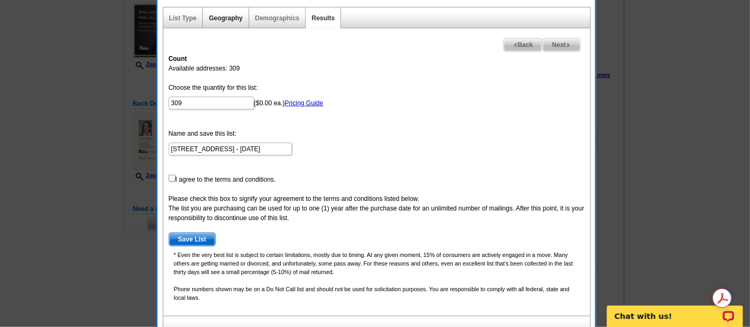
click at [226, 18] on link "Geography" at bounding box center [226, 17] width 34 height 7
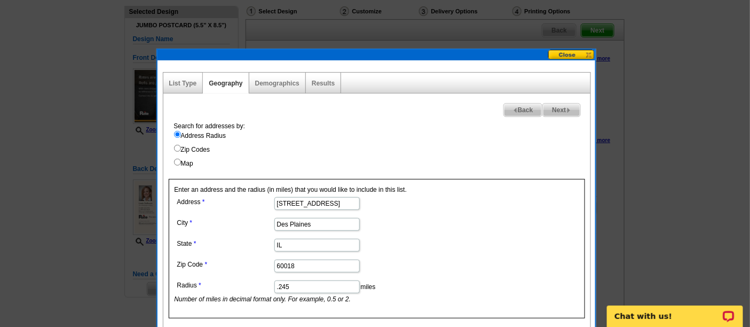
scroll to position [76, 0]
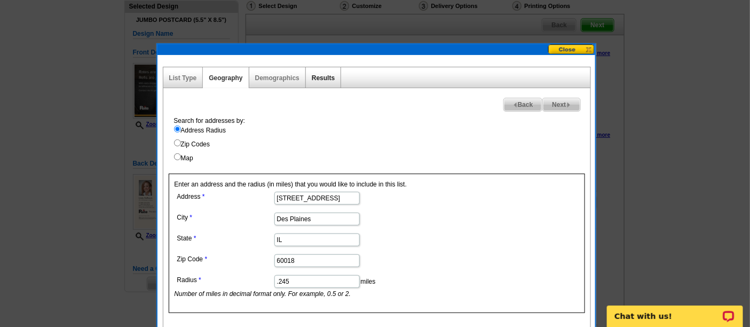
click at [312, 77] on link "Results" at bounding box center [323, 77] width 23 height 7
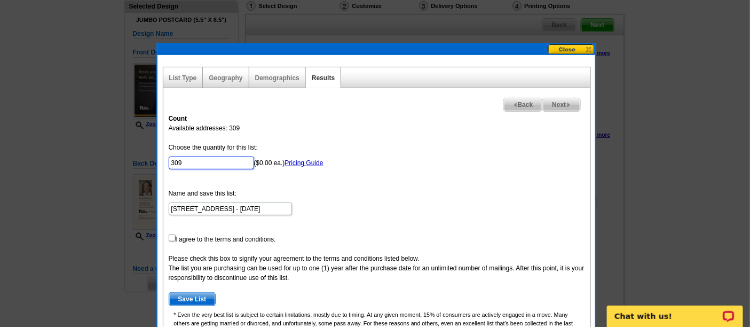
click at [208, 160] on input "309" at bounding box center [211, 162] width 85 height 13
type input "300"
drag, startPoint x: 169, startPoint y: 233, endPoint x: 182, endPoint y: 232, distance: 12.9
click at [170, 234] on input "checkbox" at bounding box center [172, 237] width 7 height 7
checkbox input "true"
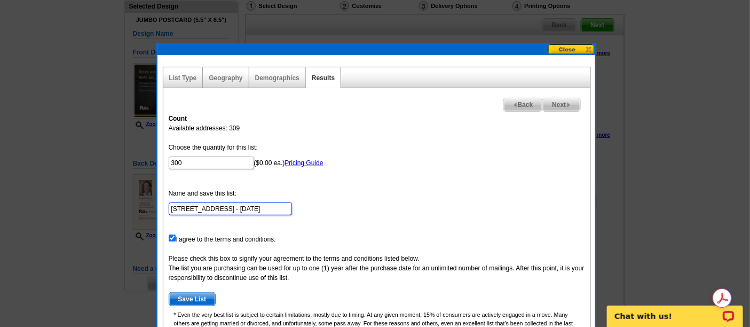
click at [253, 208] on input "1060 E Oakton St - Aug 11" at bounding box center [230, 208] width 123 height 13
type input "[STREET_ADDRESS] - [DATE] [PERSON_NAME]"
click at [330, 207] on form "Choose the quantity for this list: 300 ($0.00 ea.) Pricing Guide Name and save …" at bounding box center [377, 224] width 416 height 163
click at [189, 293] on span "Save List" at bounding box center [192, 299] width 46 height 13
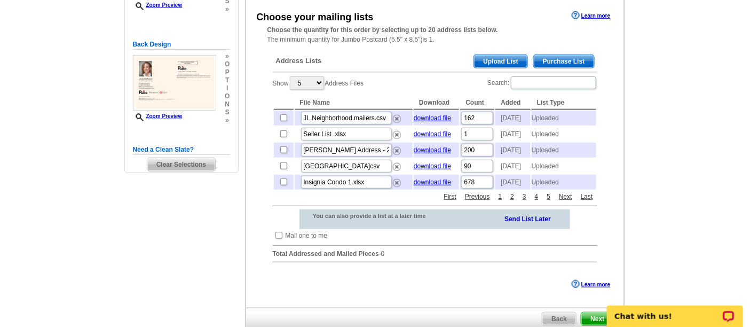
scroll to position [136, 0]
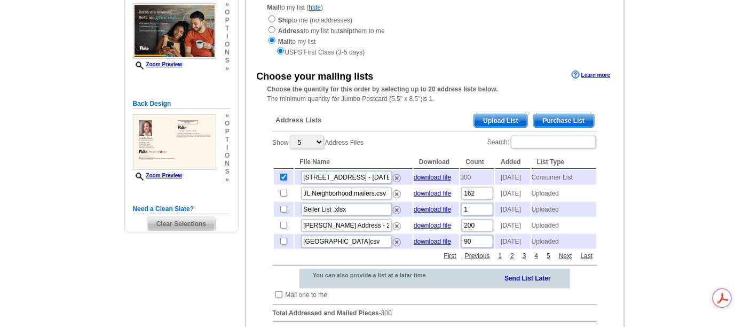
scroll to position [136, 0]
click at [636, 171] on main "Need Help? call [PHONE_NUMBER], chat with support, or have our designers make s…" at bounding box center [375, 207] width 750 height 549
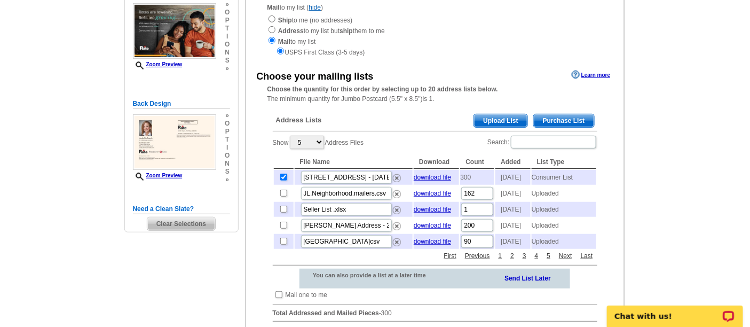
scroll to position [0, 0]
click at [633, 132] on main "Need Help? call [PHONE_NUMBER], chat with support, or have our designers make s…" at bounding box center [375, 207] width 750 height 549
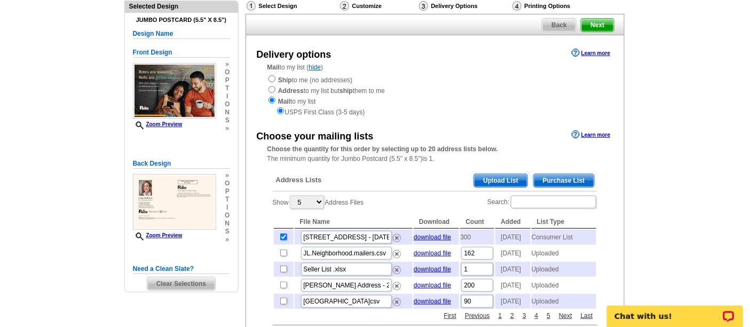
click at [556, 180] on span "Purchase List" at bounding box center [564, 180] width 60 height 13
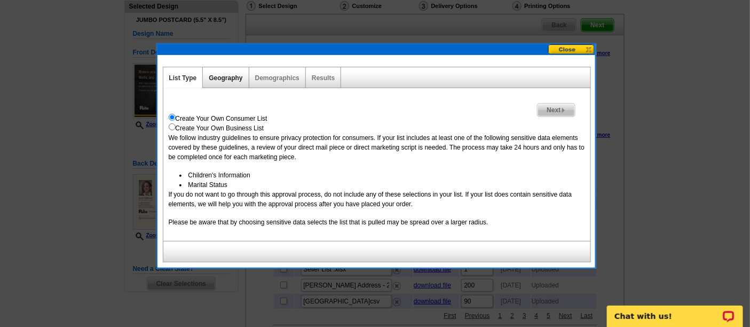
click at [228, 76] on link "Geography" at bounding box center [226, 77] width 34 height 7
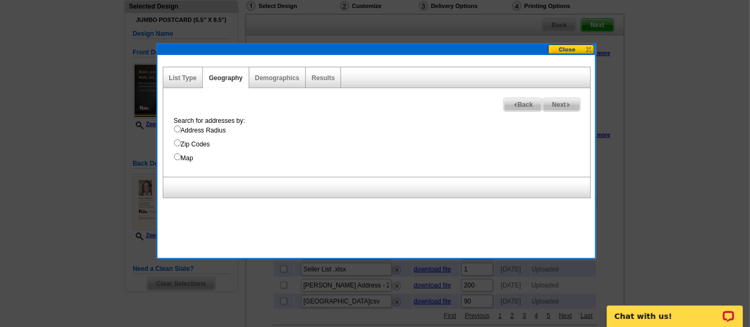
click at [276, 72] on div "Demographics" at bounding box center [277, 77] width 57 height 21
click at [277, 78] on link "Demographics" at bounding box center [277, 77] width 44 height 7
select select
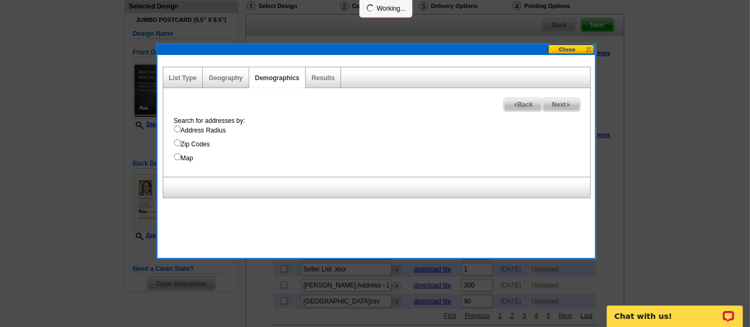
select select
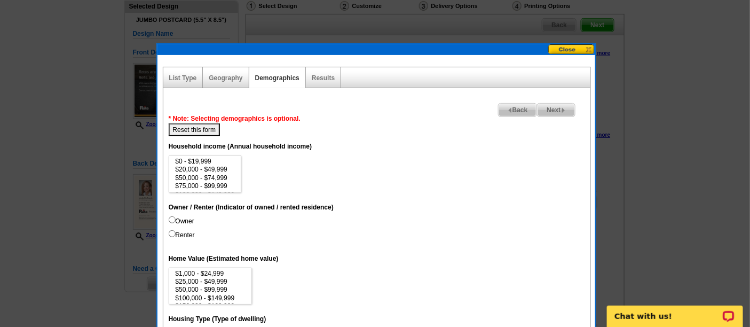
click at [180, 81] on div "List Type" at bounding box center [183, 77] width 40 height 21
click at [217, 77] on link "Geography" at bounding box center [226, 77] width 34 height 7
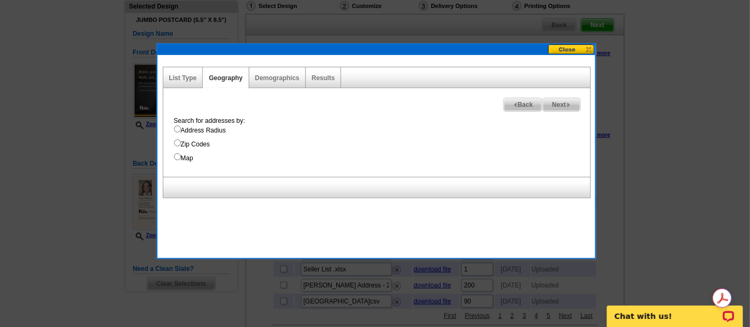
click at [175, 157] on input "Map" at bounding box center [177, 156] width 7 height 7
radio input "true"
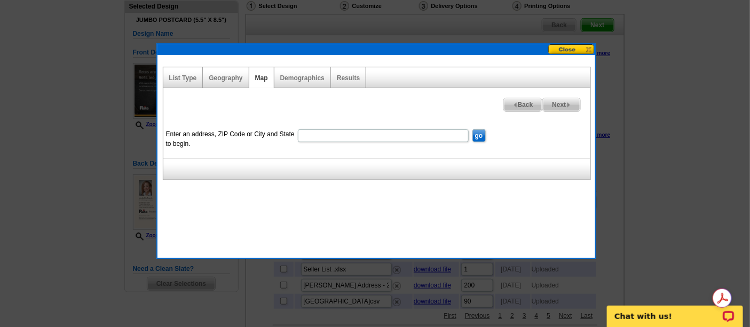
click at [401, 137] on input "Enter an address, ZIP Code or City and State to begin." at bounding box center [383, 135] width 171 height 13
type input "1060 E Oakton St, Des Plaines IL 60018"
click at [484, 132] on input "go" at bounding box center [478, 135] width 13 height 13
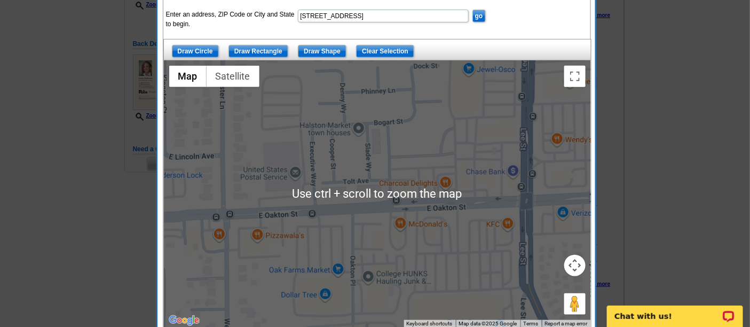
scroll to position [195, 0]
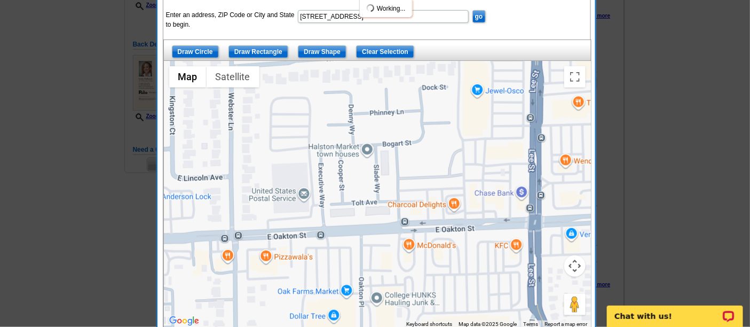
drag, startPoint x: 354, startPoint y: 161, endPoint x: 372, endPoint y: 215, distance: 56.7
click at [372, 215] on div at bounding box center [377, 194] width 427 height 267
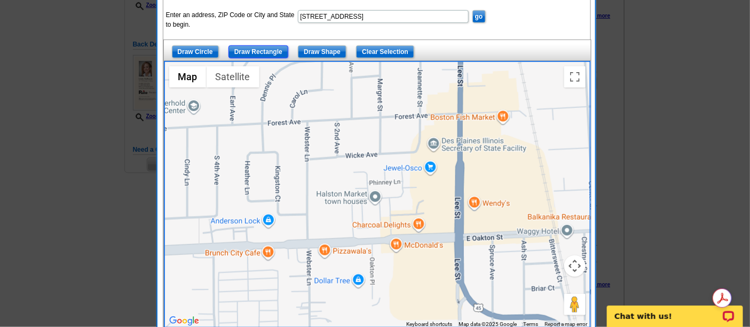
click at [244, 50] on input "Draw Rectangle" at bounding box center [258, 51] width 60 height 13
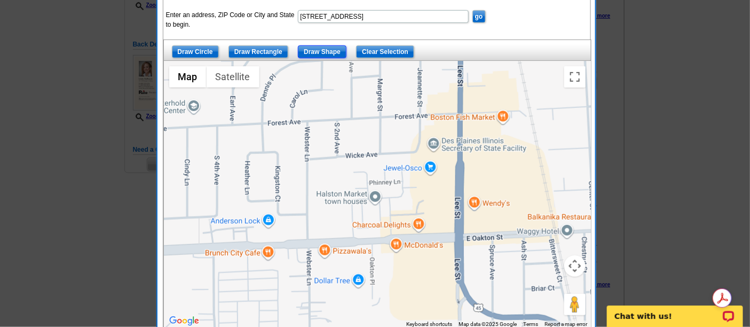
click at [313, 54] on input "Draw Shape" at bounding box center [322, 51] width 49 height 13
click at [310, 236] on div at bounding box center [377, 194] width 427 height 267
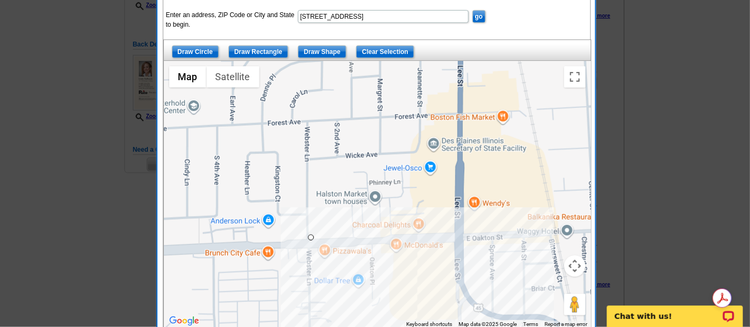
click at [455, 233] on div at bounding box center [377, 194] width 427 height 267
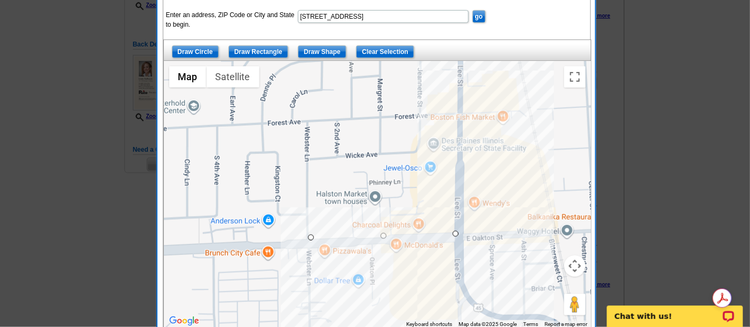
click at [456, 65] on div at bounding box center [377, 194] width 427 height 267
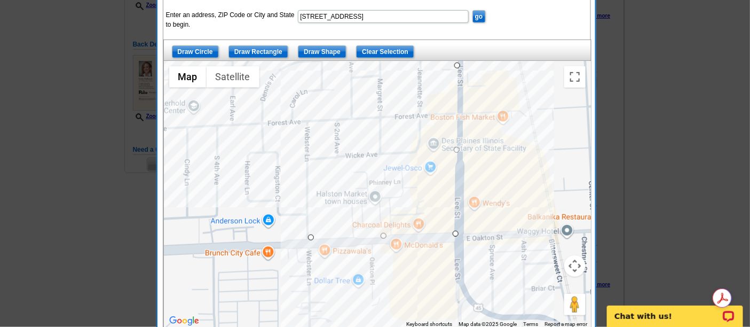
click at [258, 64] on div at bounding box center [377, 194] width 427 height 267
click at [262, 239] on div at bounding box center [377, 194] width 427 height 267
click at [310, 239] on div at bounding box center [377, 194] width 427 height 267
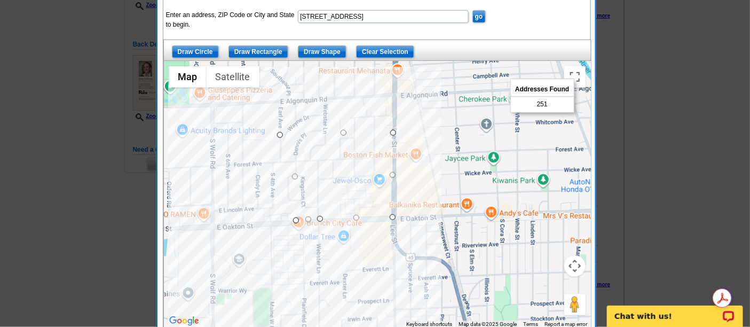
drag, startPoint x: 294, startPoint y: 131, endPoint x: 278, endPoint y: 133, distance: 16.2
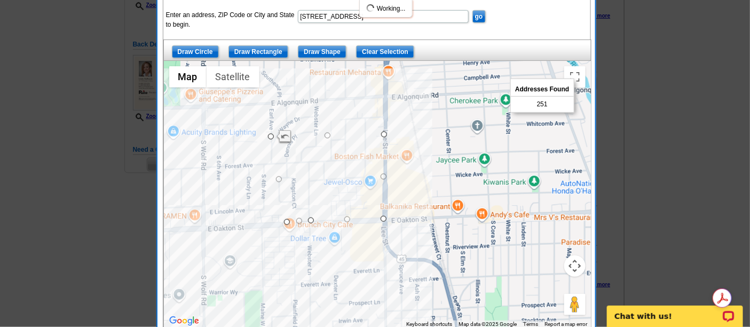
click at [285, 218] on div at bounding box center [377, 194] width 427 height 267
drag, startPoint x: 285, startPoint y: 219, endPoint x: 266, endPoint y: 220, distance: 18.7
drag, startPoint x: 381, startPoint y: 135, endPoint x: 373, endPoint y: 136, distance: 7.6
drag, startPoint x: 383, startPoint y: 216, endPoint x: 374, endPoint y: 215, distance: 9.2
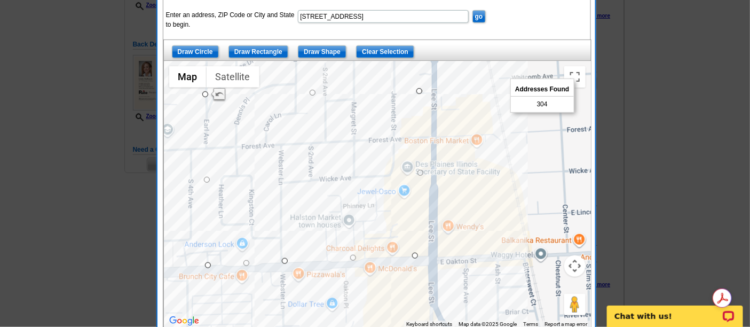
drag, startPoint x: 422, startPoint y: 255, endPoint x: 415, endPoint y: 257, distance: 7.1
drag, startPoint x: 417, startPoint y: 91, endPoint x: 407, endPoint y: 93, distance: 10.5
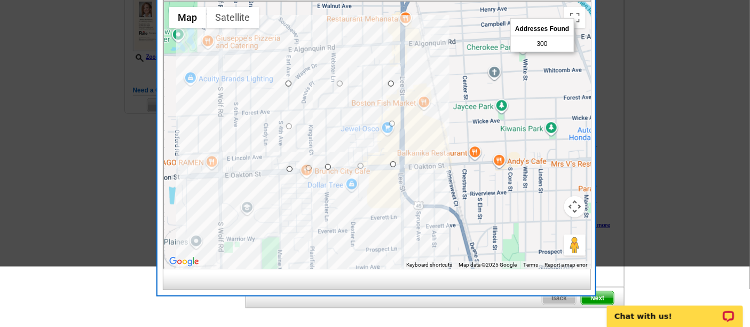
scroll to position [136, 0]
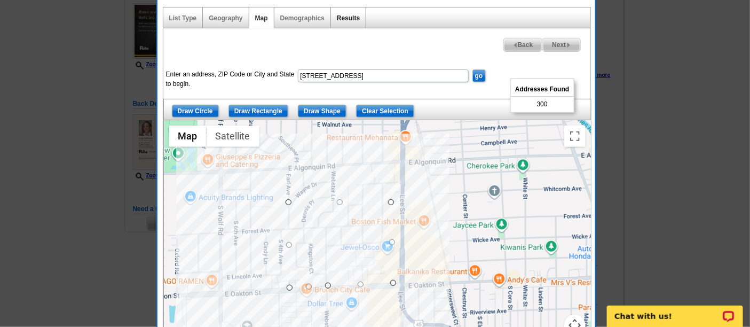
click at [344, 15] on link "Results" at bounding box center [348, 17] width 23 height 7
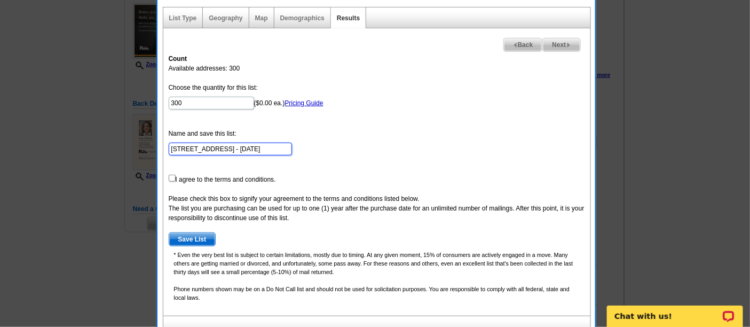
scroll to position [0, 22]
drag, startPoint x: 283, startPoint y: 148, endPoint x: 316, endPoint y: 144, distance: 33.4
click at [325, 145] on form "Choose the quantity for this list: 300 ($0.00 ea.) Pricing Guide Name and save …" at bounding box center [377, 164] width 416 height 163
click at [277, 145] on input "1060 E Oakton St, Des Plaines IL 60018 - Aug 11" at bounding box center [230, 149] width 123 height 13
drag, startPoint x: 287, startPoint y: 146, endPoint x: 269, endPoint y: 150, distance: 18.6
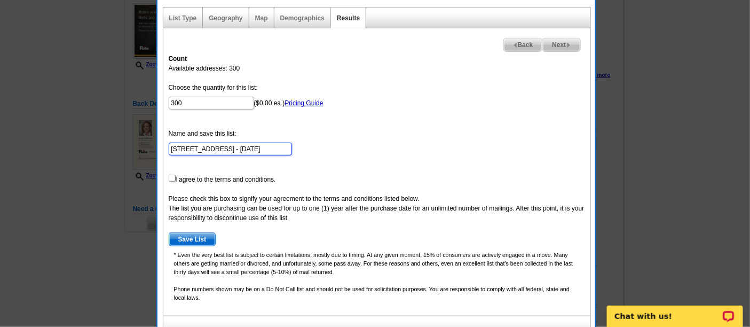
click at [269, 150] on input "1060 E Oakton St, Des Plaines IL 60018 - Aug 11" at bounding box center [230, 149] width 123 height 13
type input "1060 E Oakton St, Des Plaines IL 60018 - Linda"
drag, startPoint x: 246, startPoint y: 180, endPoint x: 236, endPoint y: 185, distance: 10.7
click at [246, 180] on form "Choose the quantity for this list: 300 ($0.00 ea.) Pricing Guide Name and save …" at bounding box center [377, 164] width 416 height 163
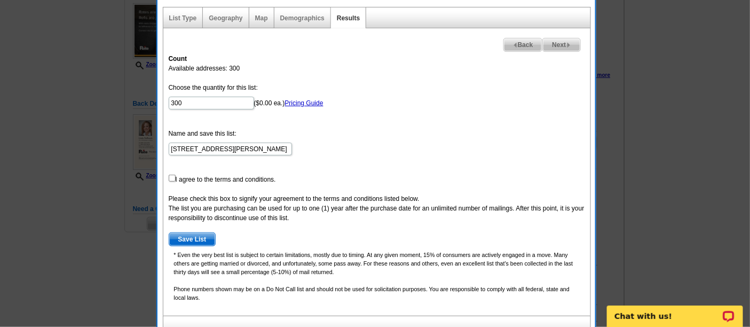
scroll to position [0, 0]
click at [167, 173] on div "Count Available addresses: 300 Choose the quantity for this list: 300 ($0.00 ea…" at bounding box center [376, 182] width 427 height 267
click at [169, 176] on input "checkbox" at bounding box center [172, 178] width 7 height 7
checkbox input "true"
click at [196, 235] on span "Save List" at bounding box center [192, 239] width 46 height 13
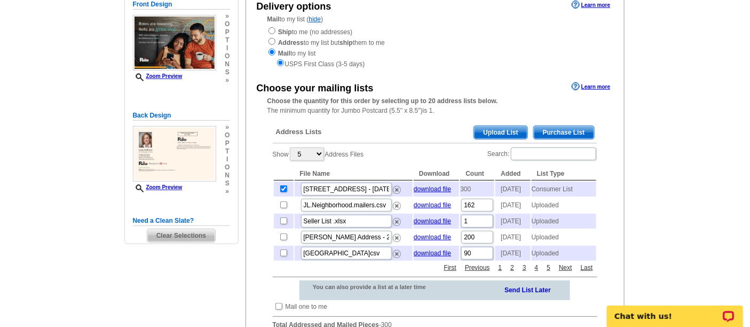
scroll to position [136, 0]
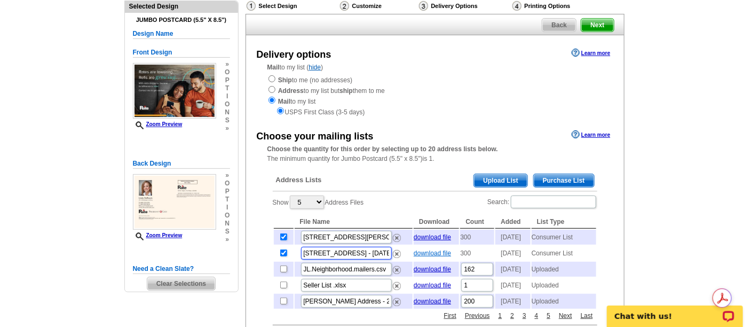
scroll to position [0, 7]
drag, startPoint x: 377, startPoint y: 258, endPoint x: 417, endPoint y: 256, distance: 40.1
click at [417, 256] on tr "1060 E Oakton St - Aug 11 Linda download file 300 2025-08-11 Consumer List" at bounding box center [435, 253] width 322 height 15
drag, startPoint x: 347, startPoint y: 235, endPoint x: 326, endPoint y: 250, distance: 26.1
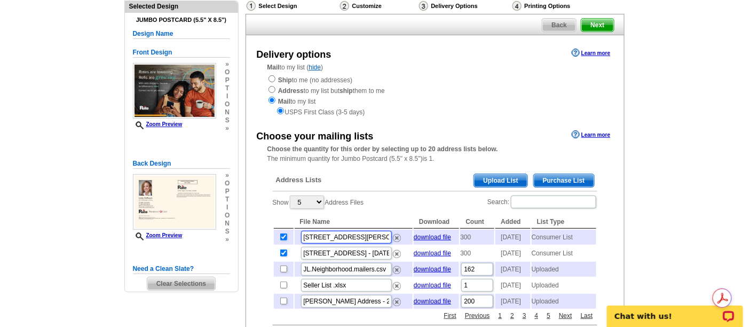
click at [262, 231] on div "Choose your mailing lists Learn more Choose the quantity for this order by sele…" at bounding box center [435, 259] width 378 height 262
drag, startPoint x: 349, startPoint y: 258, endPoint x: 449, endPoint y: 267, distance: 100.8
click at [449, 267] on tbody "1060 E Oakton St, Des Plaines IL 60018 - Linda download file 300 2025-08-11 Con…" at bounding box center [435, 269] width 322 height 79
click at [357, 242] on input "1060 E Oakton St, Des Plaines IL 60018 - Linda" at bounding box center [346, 237] width 91 height 13
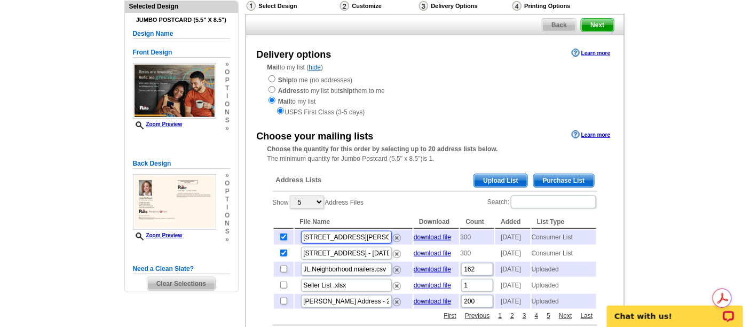
scroll to position [0, 50]
drag, startPoint x: 334, startPoint y: 236, endPoint x: 472, endPoint y: 247, distance: 139.2
click at [472, 247] on table "File Name Download Count Added List Type 1060 E Oakton St, Des Plaines IL 60018…" at bounding box center [435, 262] width 325 height 96
click at [356, 239] on input "1060 E Oakton St, Des Plaines IL 60018 - Linda" at bounding box center [346, 237] width 91 height 13
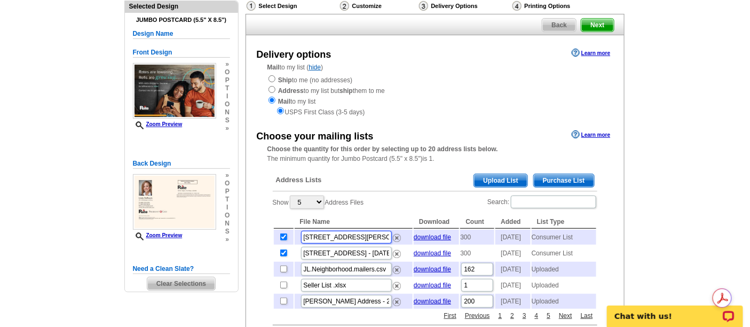
drag, startPoint x: 365, startPoint y: 239, endPoint x: 252, endPoint y: 227, distance: 113.2
click at [252, 227] on div "Choose your mailing lists Learn more Choose the quantity for this order by sele…" at bounding box center [435, 259] width 378 height 262
click at [362, 240] on input "1060 E Oakton St, Des Plaines IL 60018 - Linda" at bounding box center [346, 237] width 91 height 13
click at [690, 220] on main "Need Help? call 800-260-5887, chat with support, or have our designers make som…" at bounding box center [375, 267] width 750 height 549
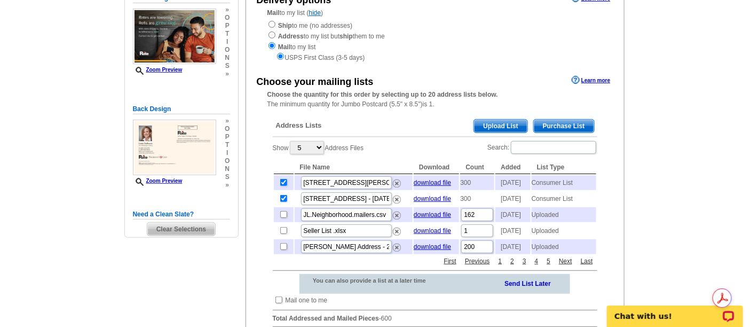
scroll to position [136, 0]
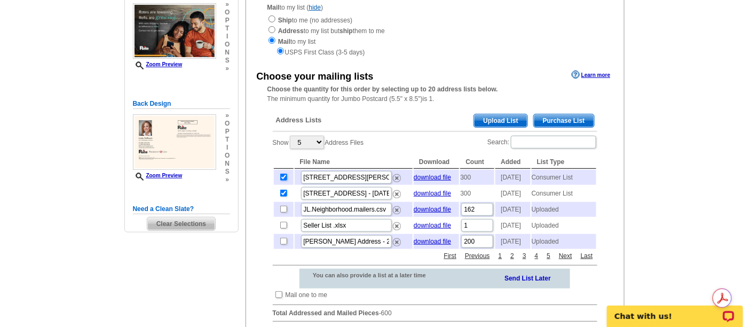
click at [285, 179] on input "checkbox" at bounding box center [283, 177] width 7 height 7
checkbox input "false"
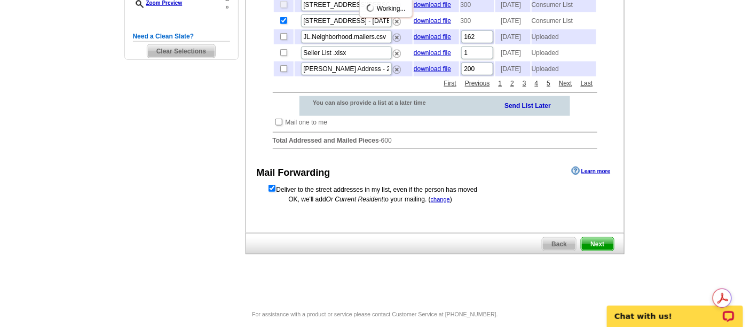
scroll to position [313, 0]
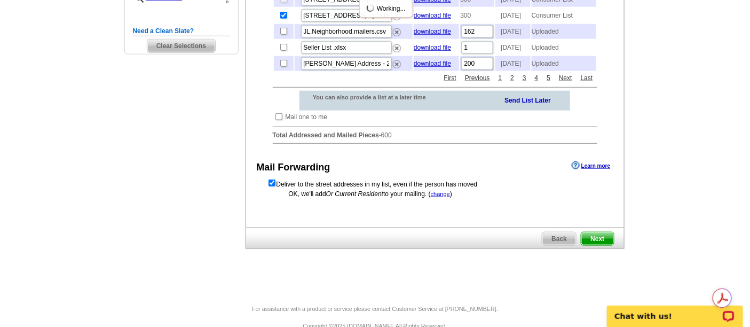
click at [602, 245] on span "Next" at bounding box center [597, 238] width 32 height 13
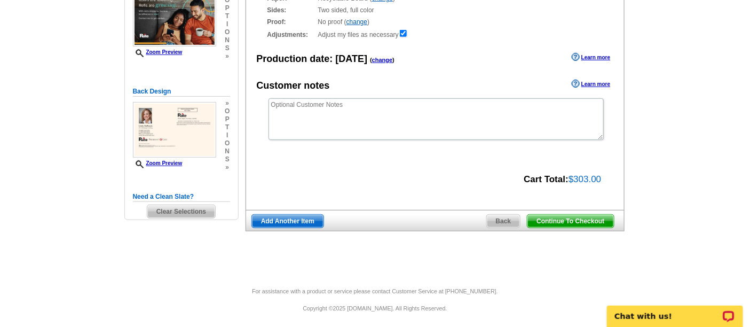
scroll to position [150, 0]
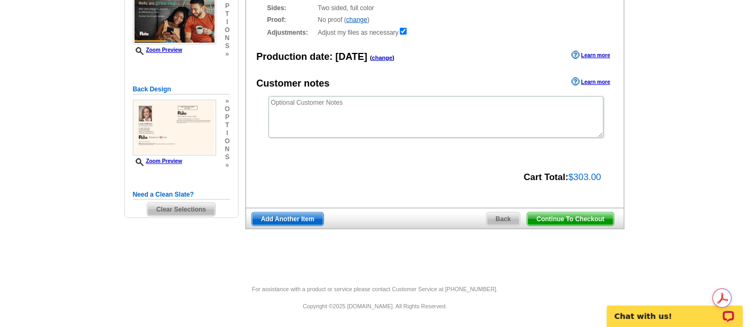
click at [669, 165] on main "Need Help? call [PHONE_NUMBER], chat with support, or have our designers make s…" at bounding box center [375, 101] width 750 height 366
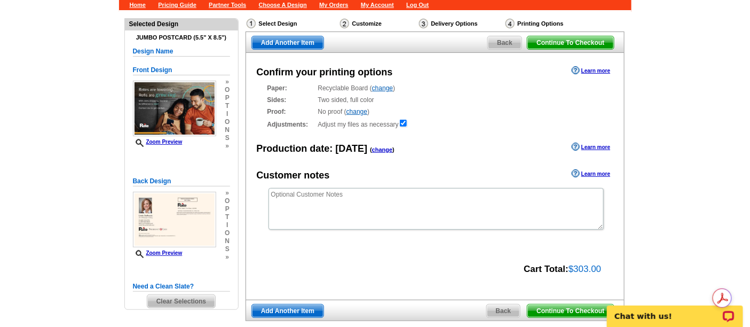
scroll to position [31, 0]
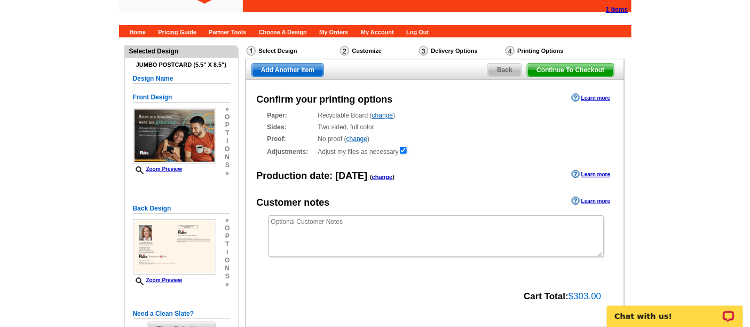
click at [643, 136] on main "Need Help? call [PHONE_NUMBER], chat with support, or have our designers make s…" at bounding box center [375, 220] width 750 height 366
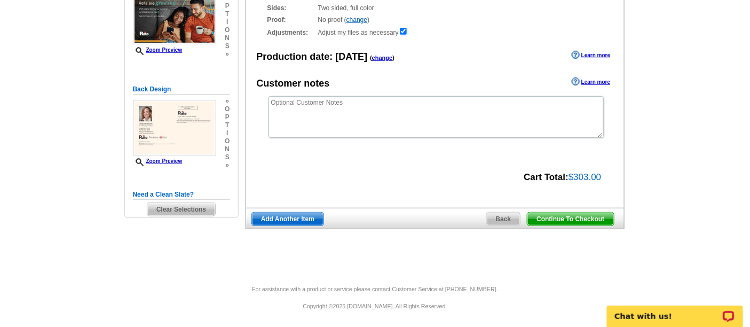
scroll to position [91, 0]
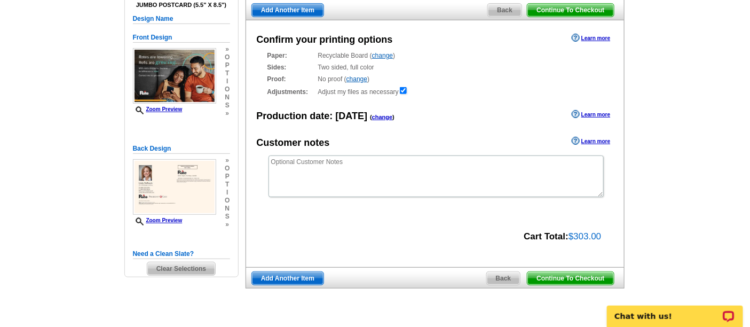
click at [645, 148] on main "Need Help? call [PHONE_NUMBER], chat with support, or have our designers make s…" at bounding box center [375, 161] width 750 height 366
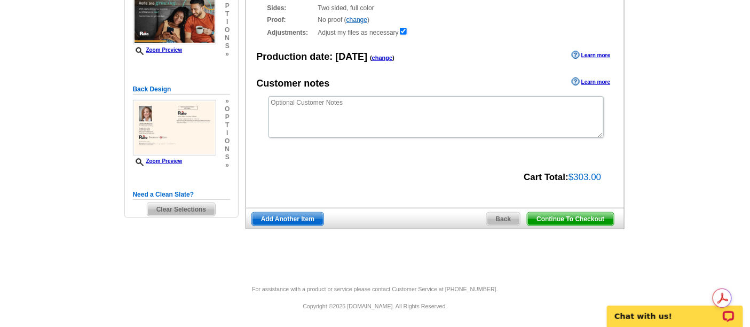
click at [581, 218] on span "Continue To Checkout" at bounding box center [570, 218] width 86 height 13
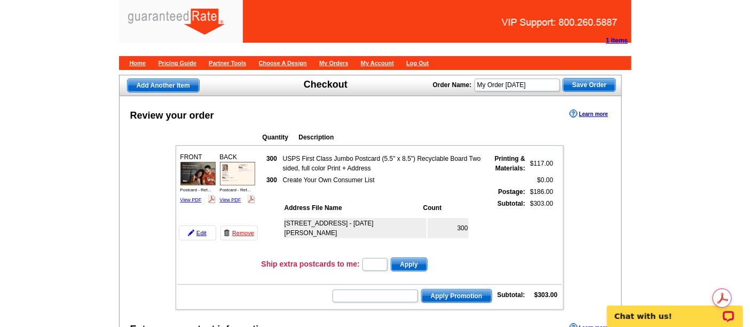
scroll to position [59, 0]
